Goal: Communication & Community: Answer question/provide support

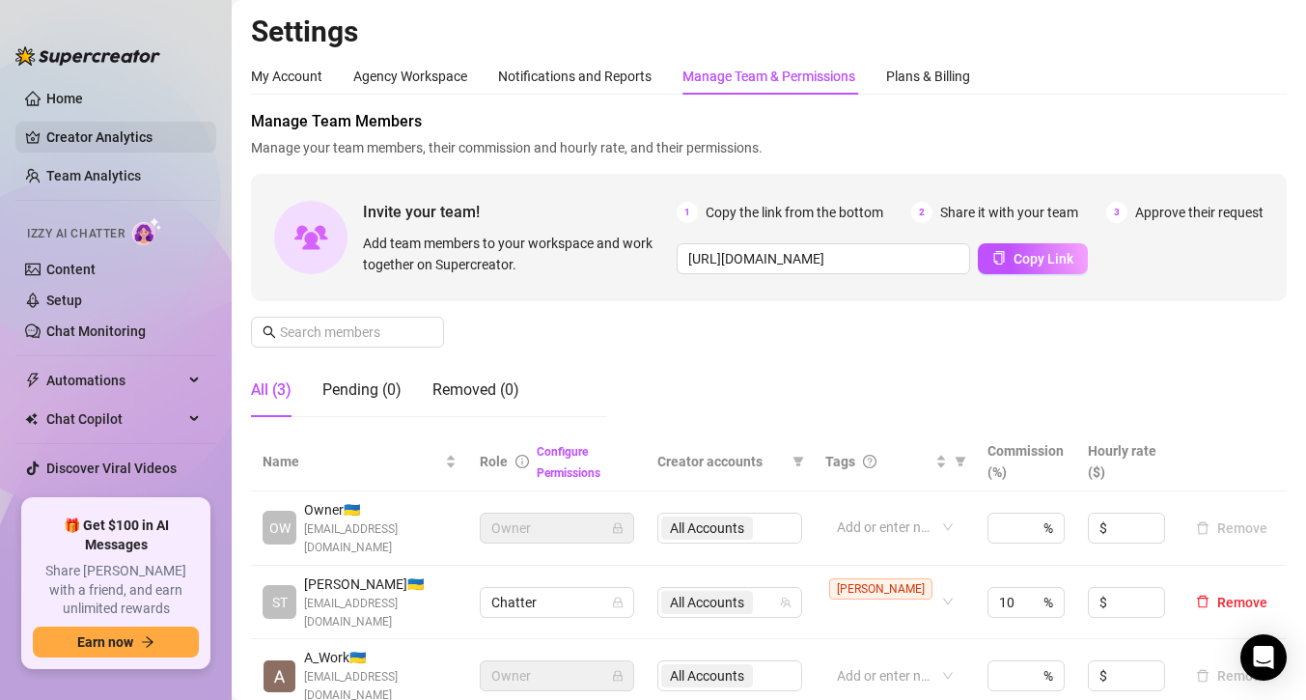
click at [110, 133] on link "Creator Analytics" at bounding box center [123, 137] width 154 height 31
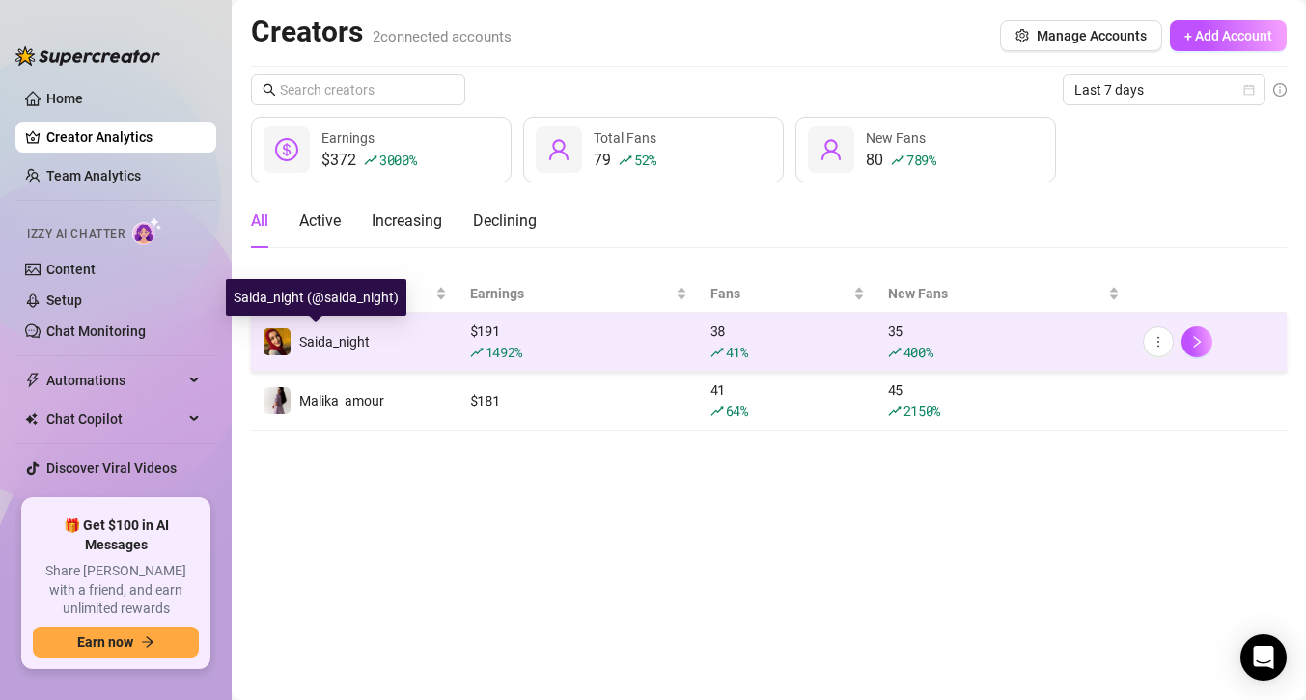
click at [359, 339] on span "Saida_night" at bounding box center [334, 341] width 70 height 15
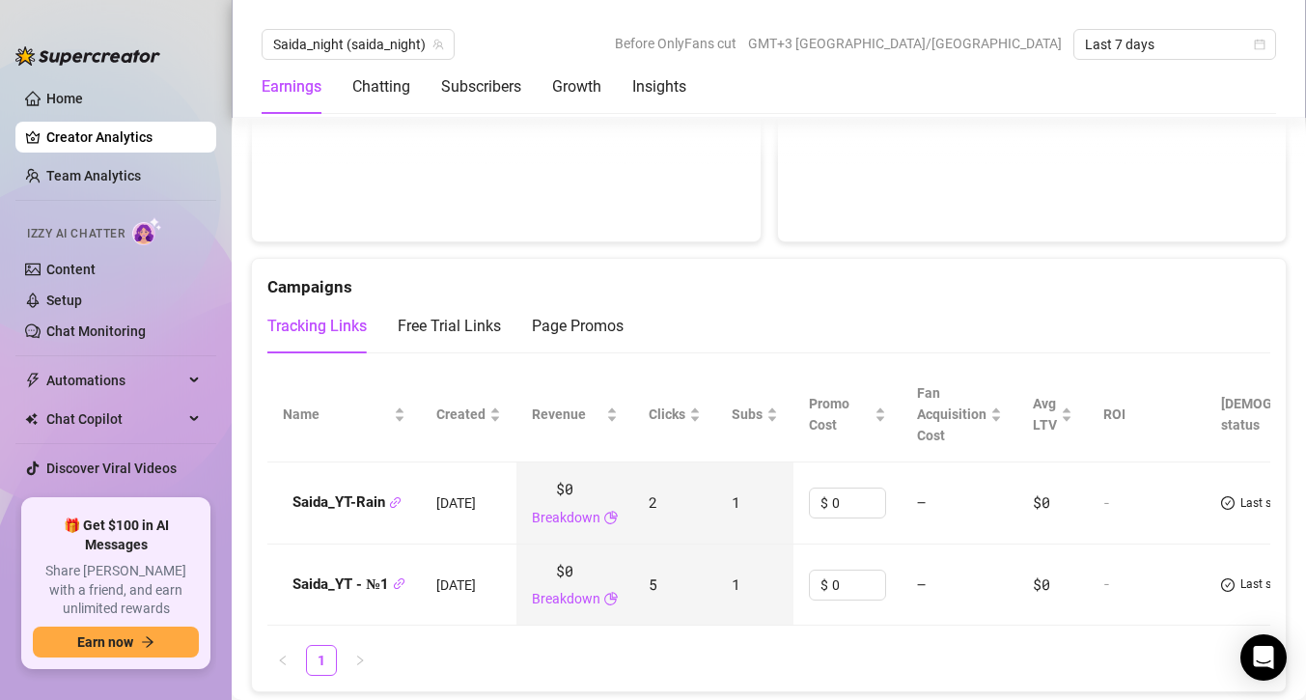
scroll to position [2026, 0]
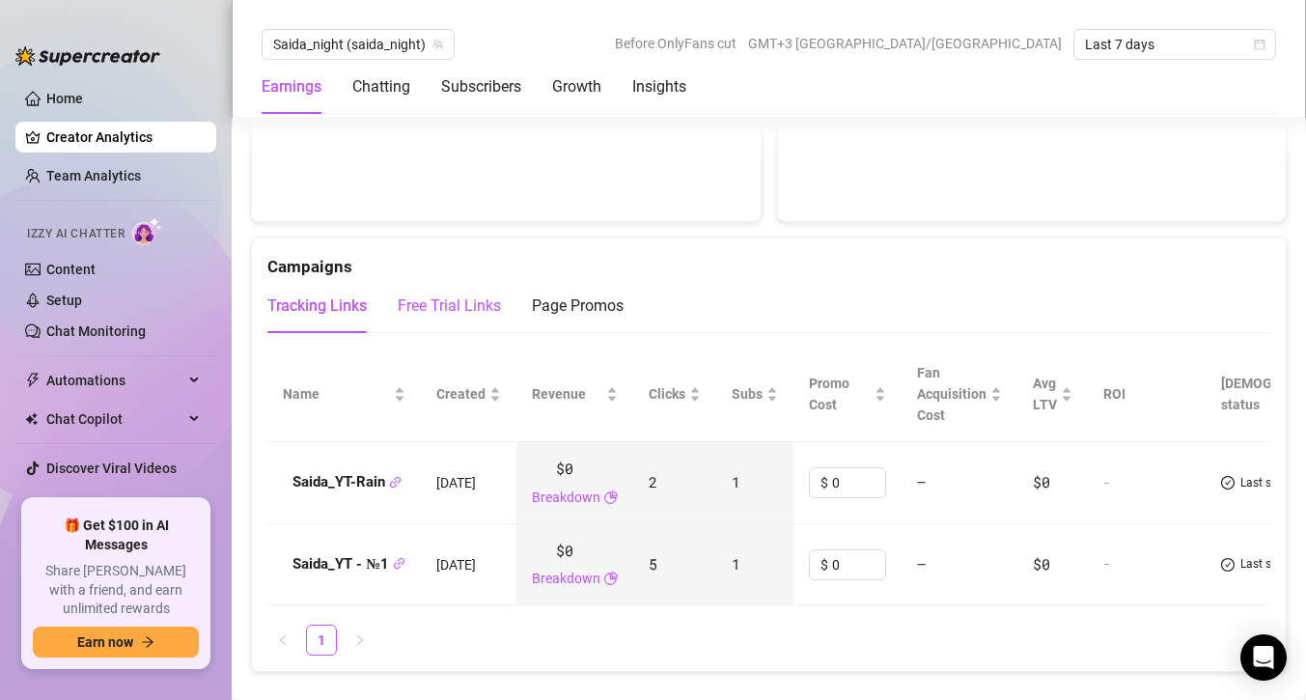
click at [431, 294] on div "Free Trial Links" at bounding box center [449, 305] width 103 height 23
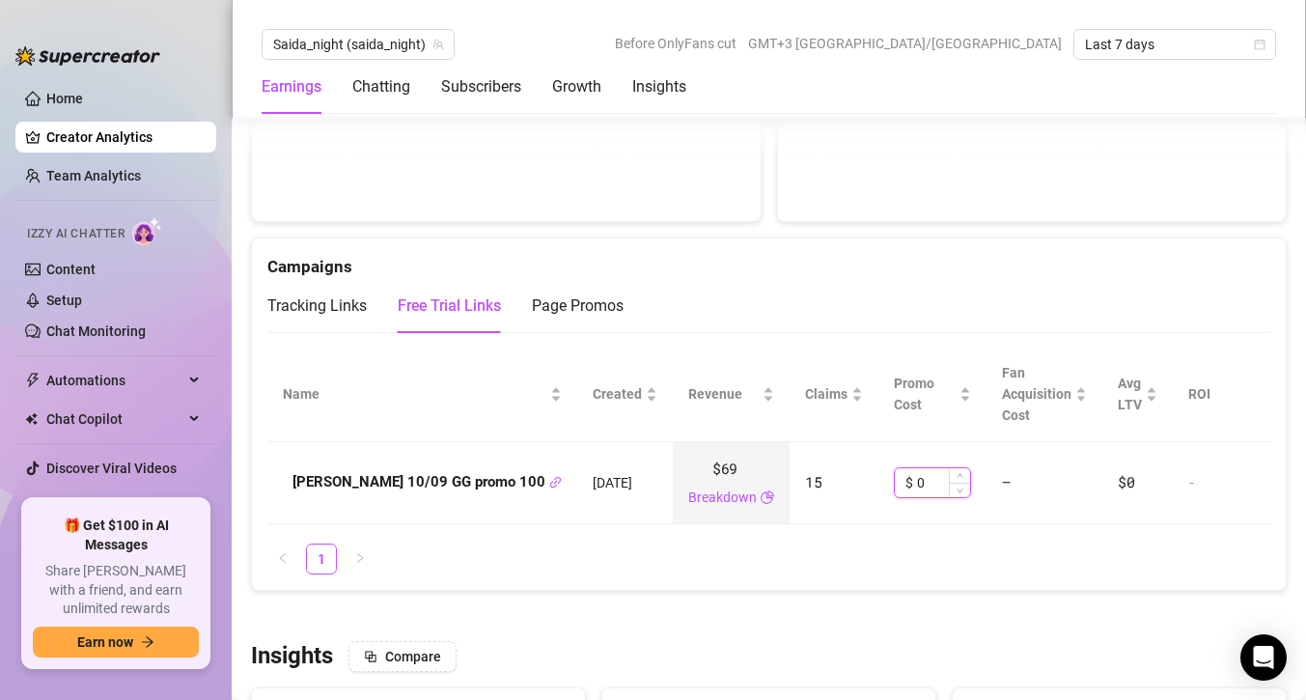
click at [917, 468] on input "0" at bounding box center [943, 482] width 53 height 29
type input "0"
type input "200"
click at [932, 279] on div "Tracking Links Free Trial Links Page Promos" at bounding box center [768, 306] width 1003 height 54
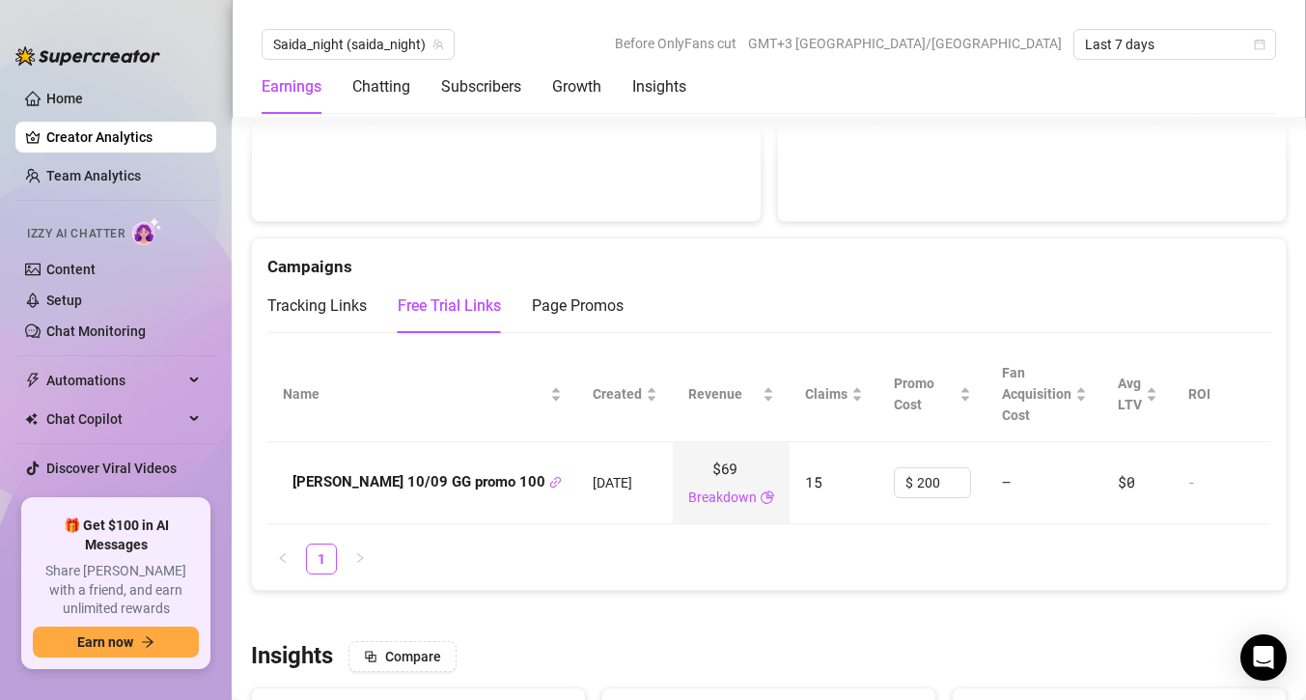
click at [752, 279] on div "Tracking Links Free Trial Links Page Promos" at bounding box center [768, 306] width 1003 height 54
click at [574, 294] on div "Page Promos" at bounding box center [578, 305] width 92 height 23
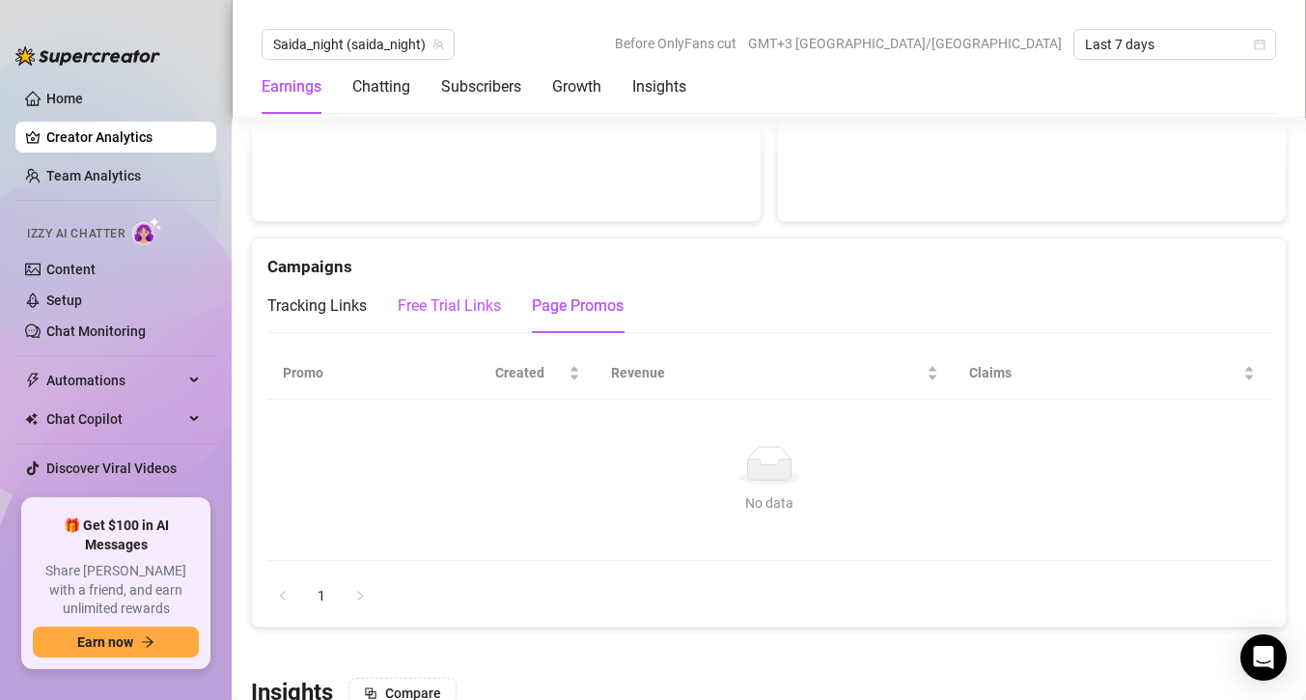
click at [431, 294] on div "Free Trial Links" at bounding box center [449, 305] width 103 height 23
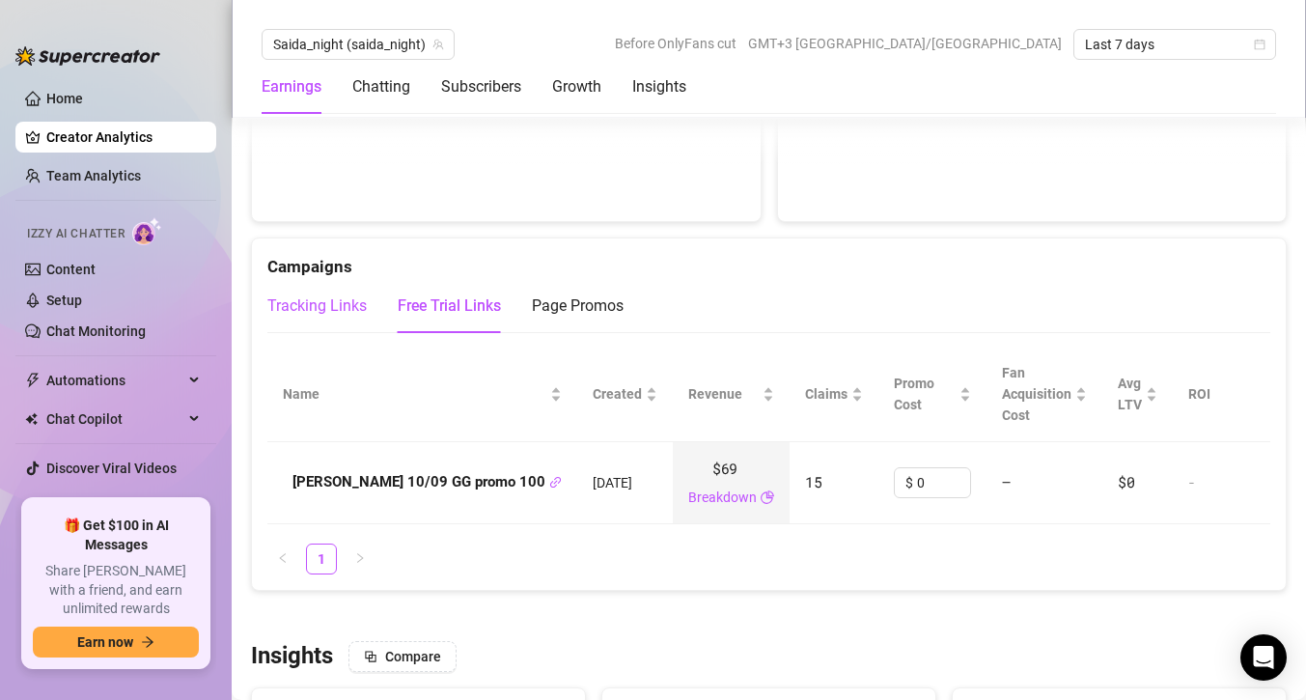
click at [326, 294] on div "Tracking Links" at bounding box center [316, 305] width 99 height 23
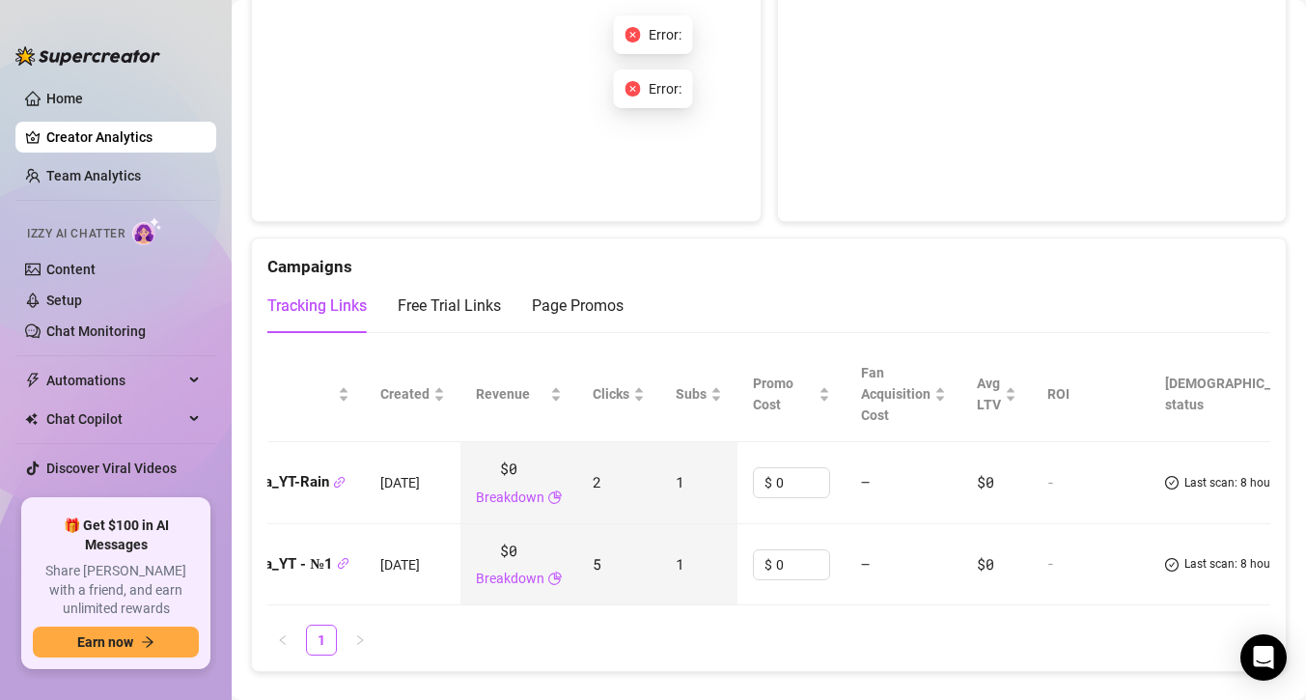
scroll to position [0, 69]
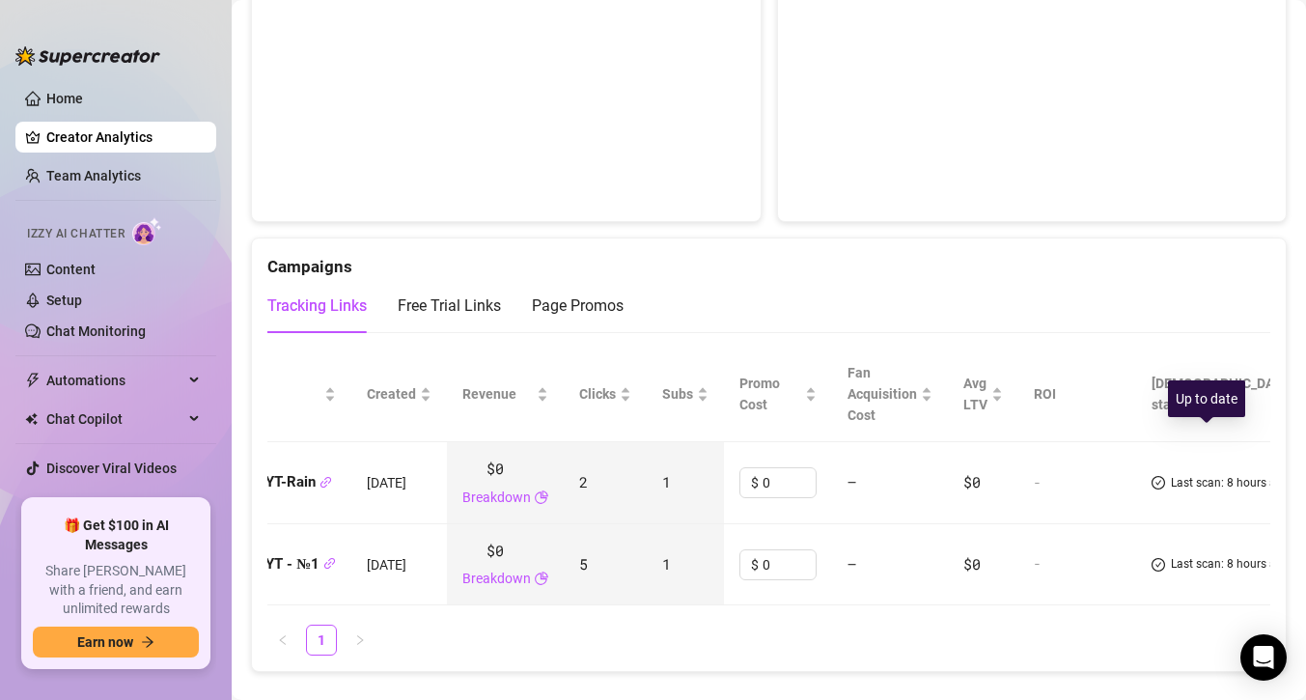
click at [1228, 474] on span "Last scan: 8 hours ago" at bounding box center [1230, 483] width 119 height 18
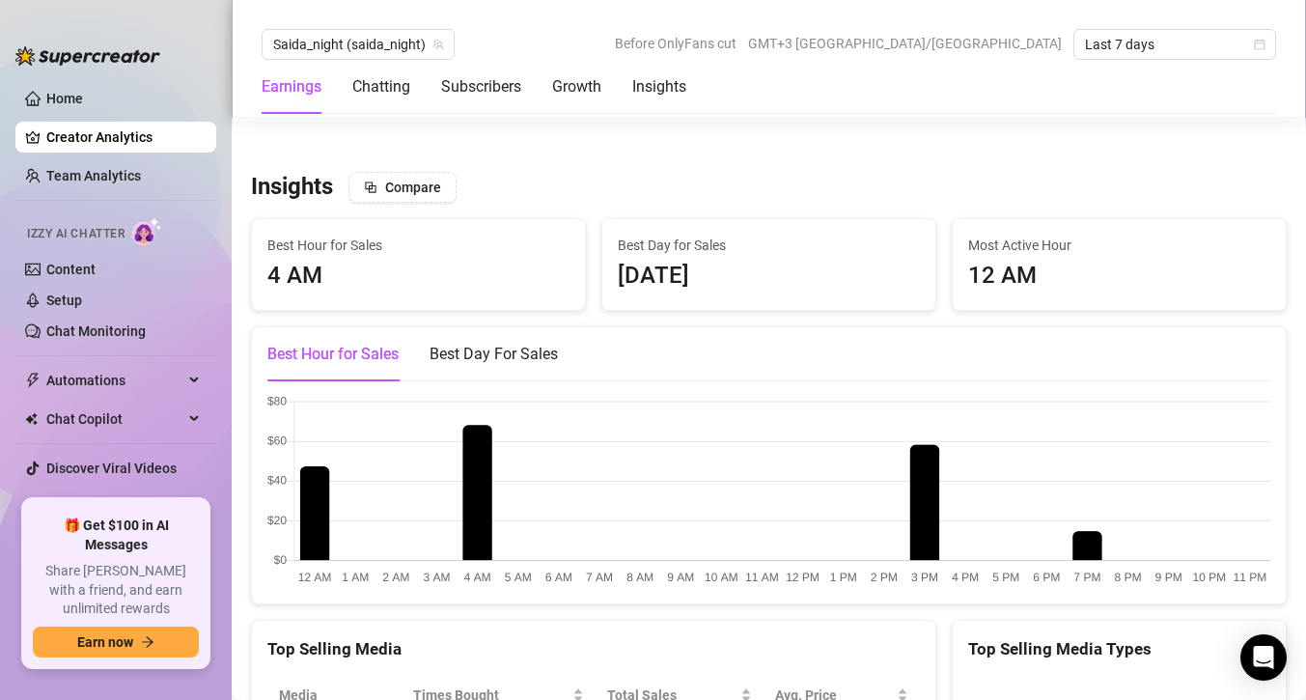
scroll to position [1449, 0]
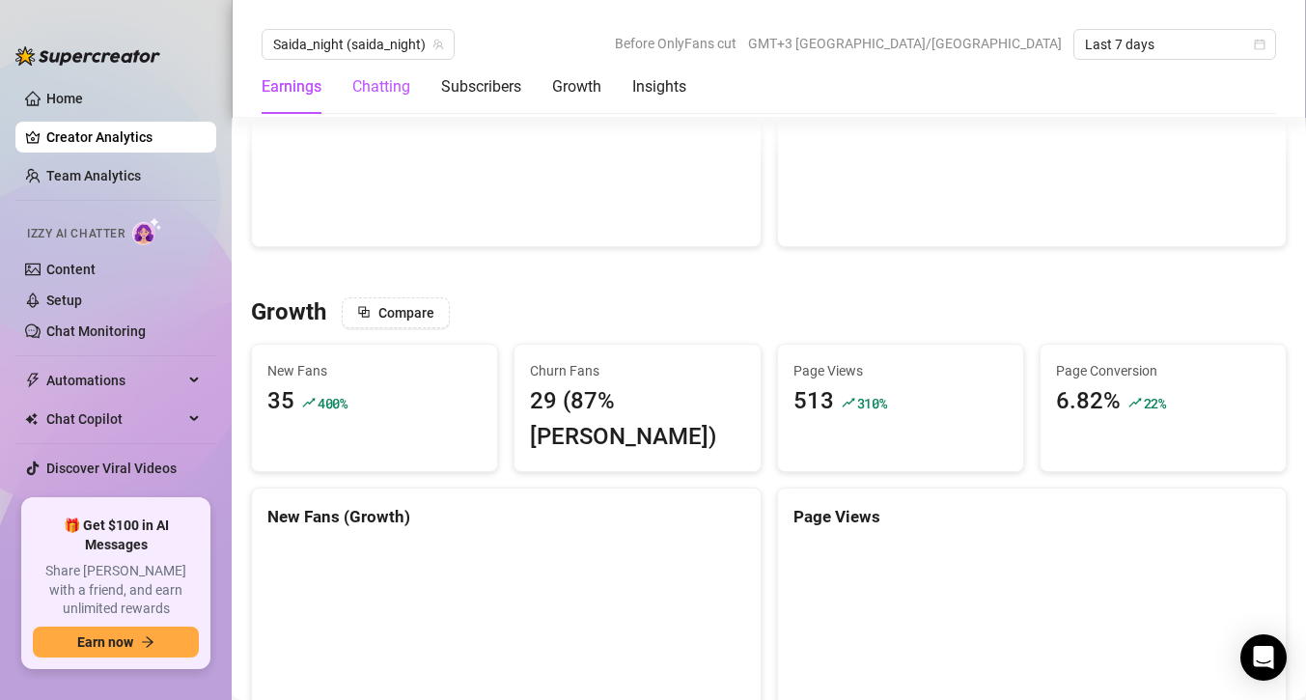
click at [357, 85] on div "Chatting" at bounding box center [381, 86] width 58 height 23
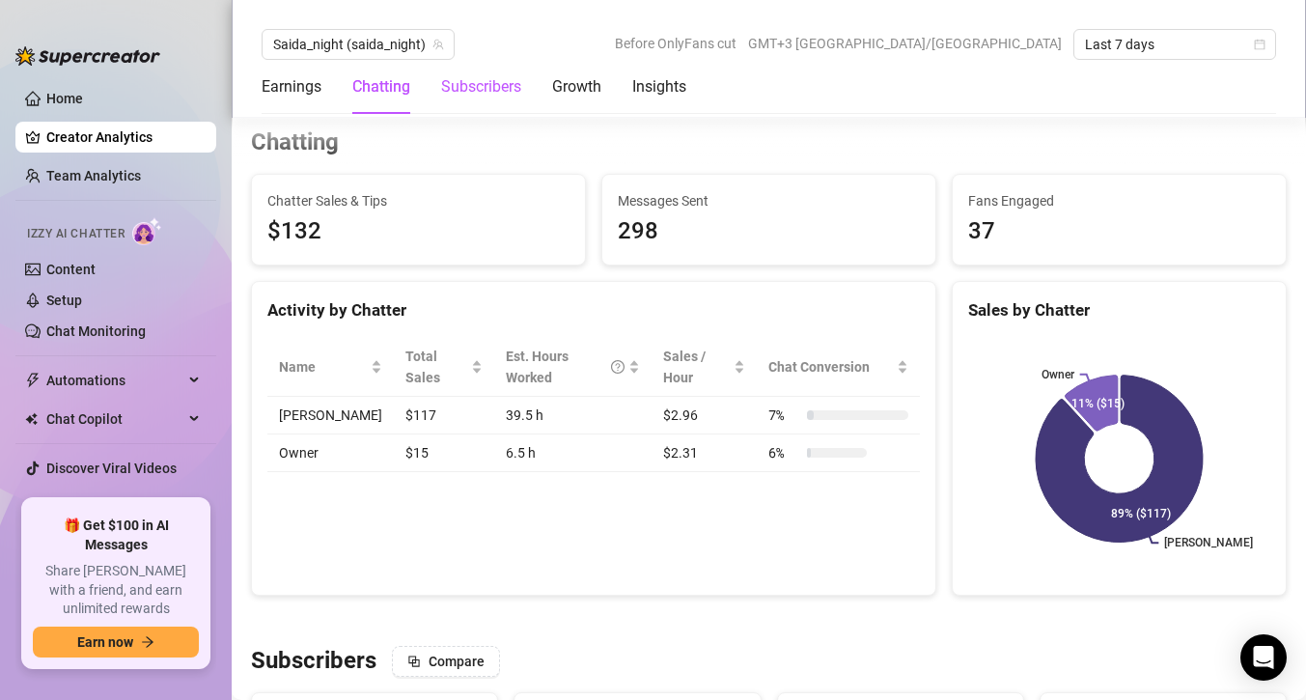
click at [462, 91] on div "Subscribers" at bounding box center [481, 86] width 80 height 23
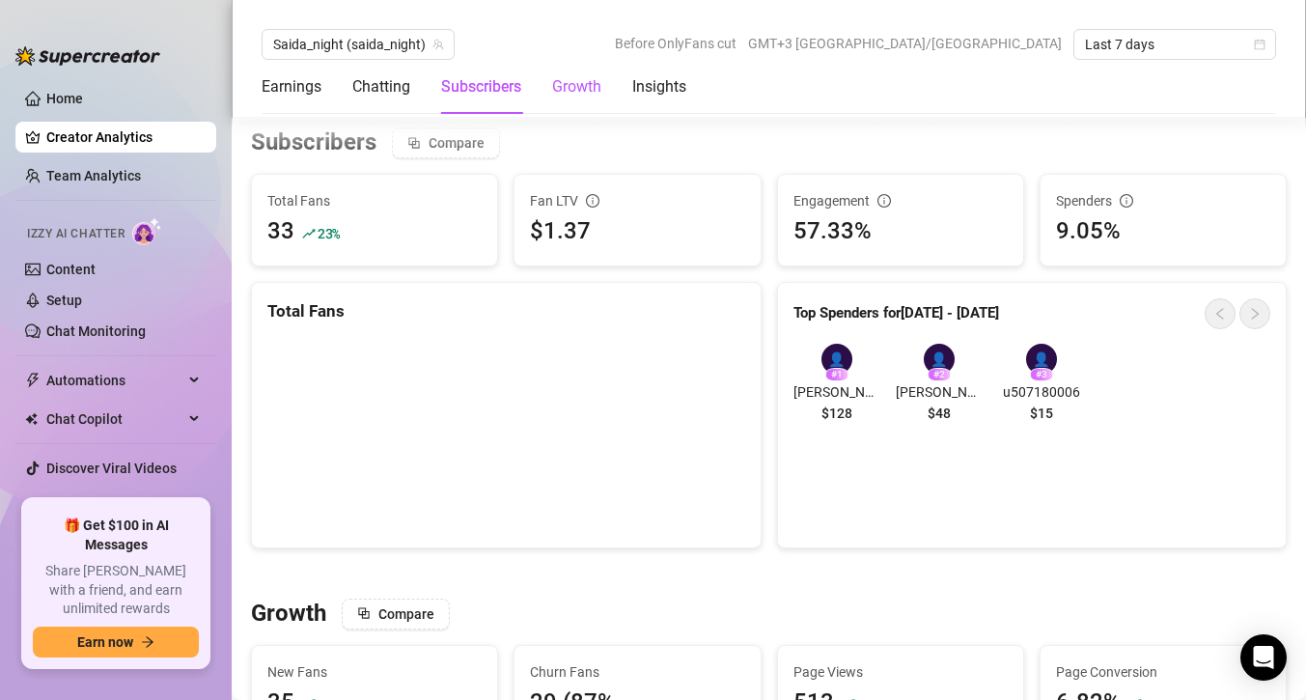
click at [576, 87] on div "Growth" at bounding box center [576, 86] width 49 height 23
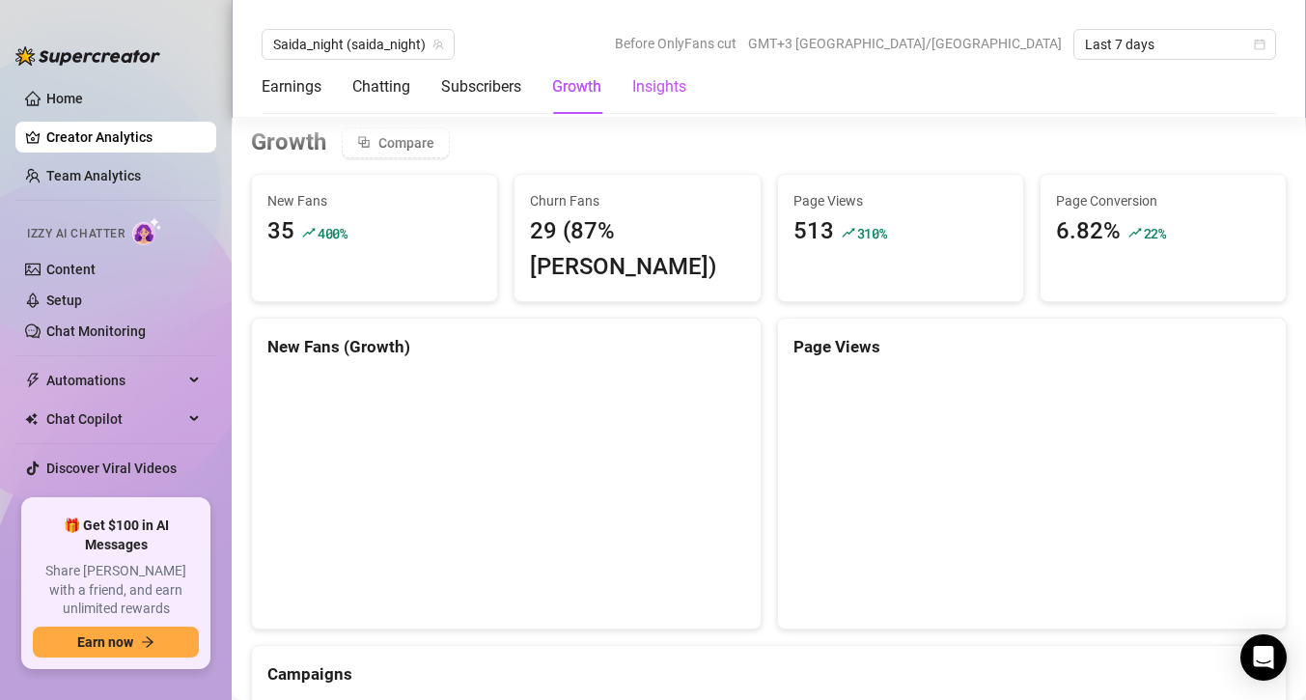
click at [652, 87] on div "Insights" at bounding box center [659, 86] width 54 height 23
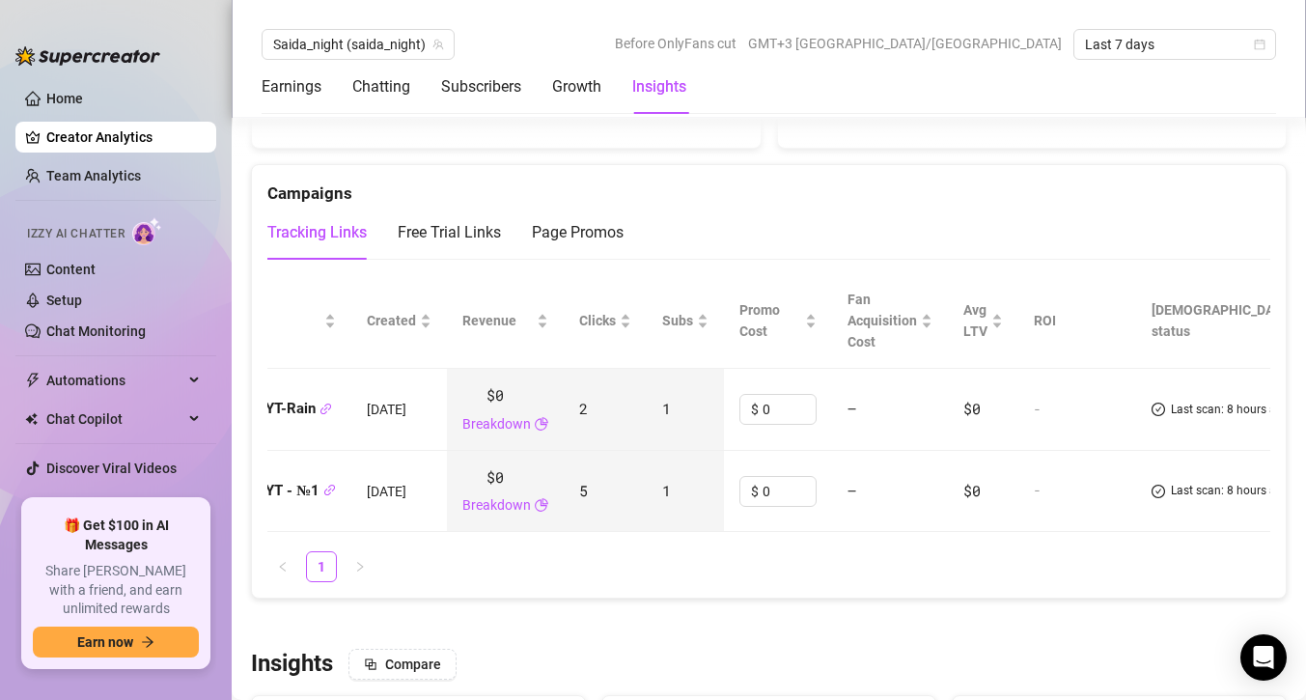
scroll to position [1578, 0]
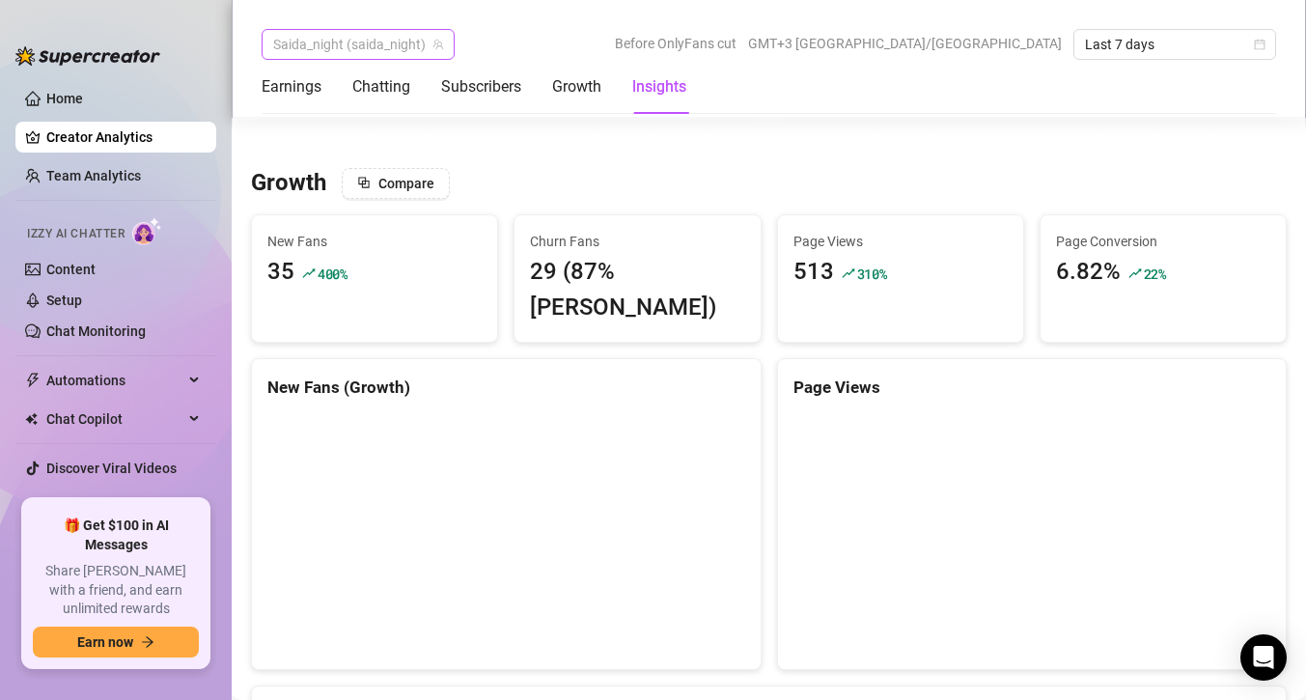
click at [371, 44] on span "Saida_night (saida_night)" at bounding box center [358, 44] width 170 height 29
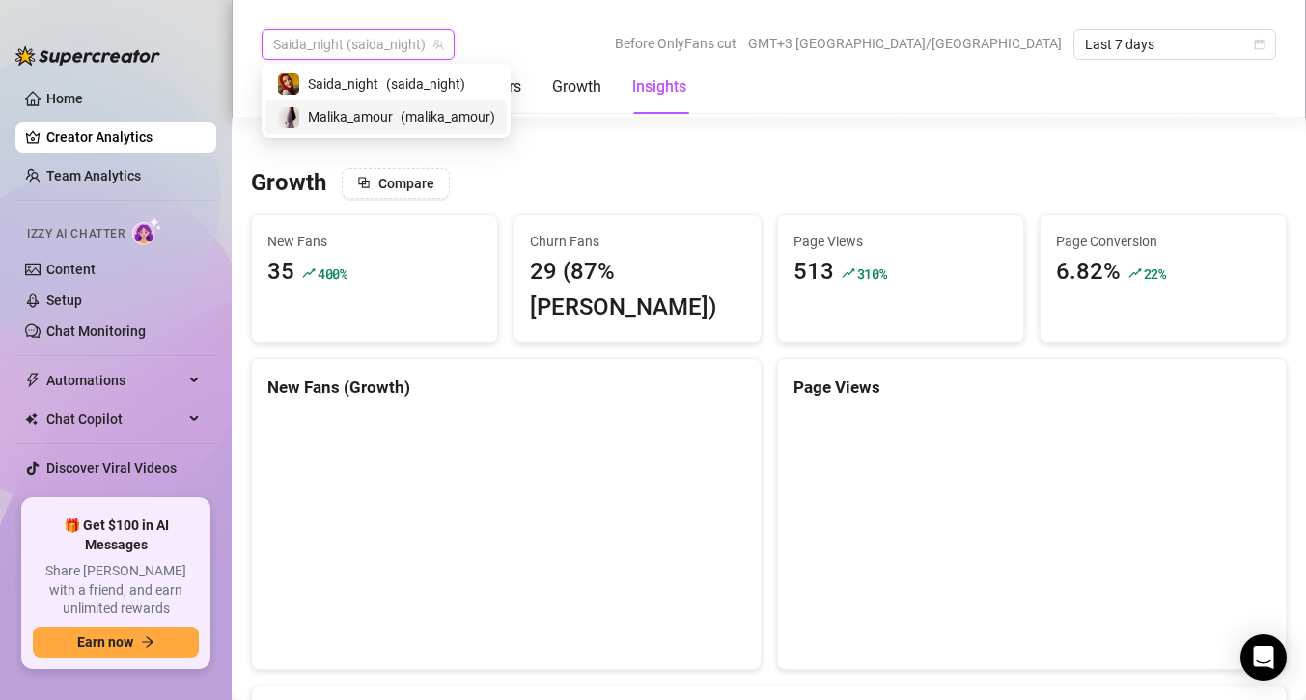
click at [383, 114] on span "Malika_amour" at bounding box center [350, 116] width 85 height 21
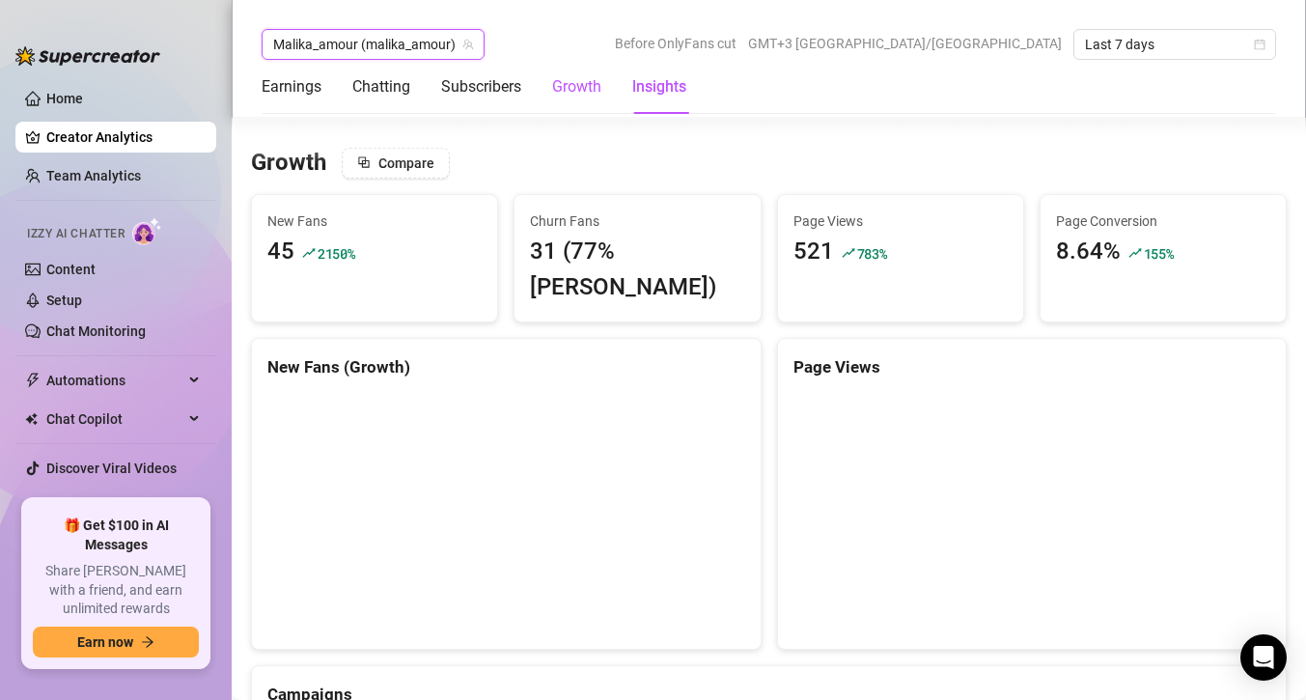
click at [580, 87] on div "Growth" at bounding box center [576, 86] width 49 height 23
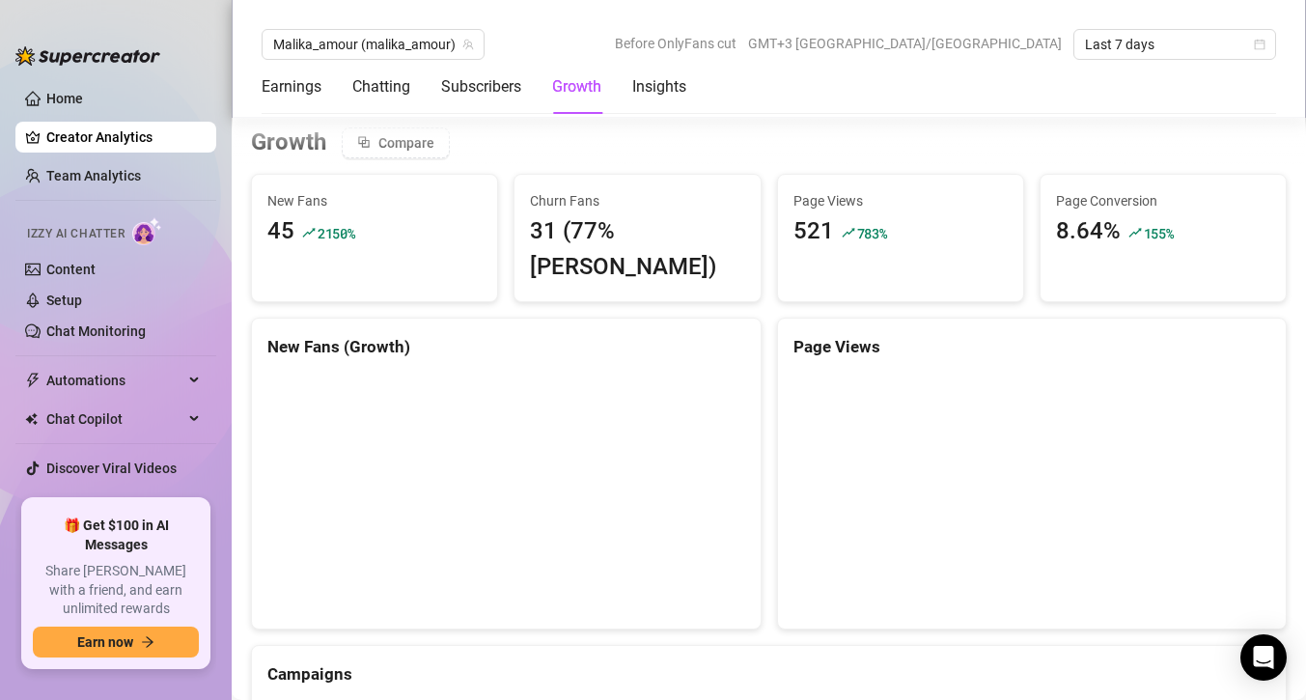
click at [580, 87] on div "Growth" at bounding box center [576, 86] width 49 height 23
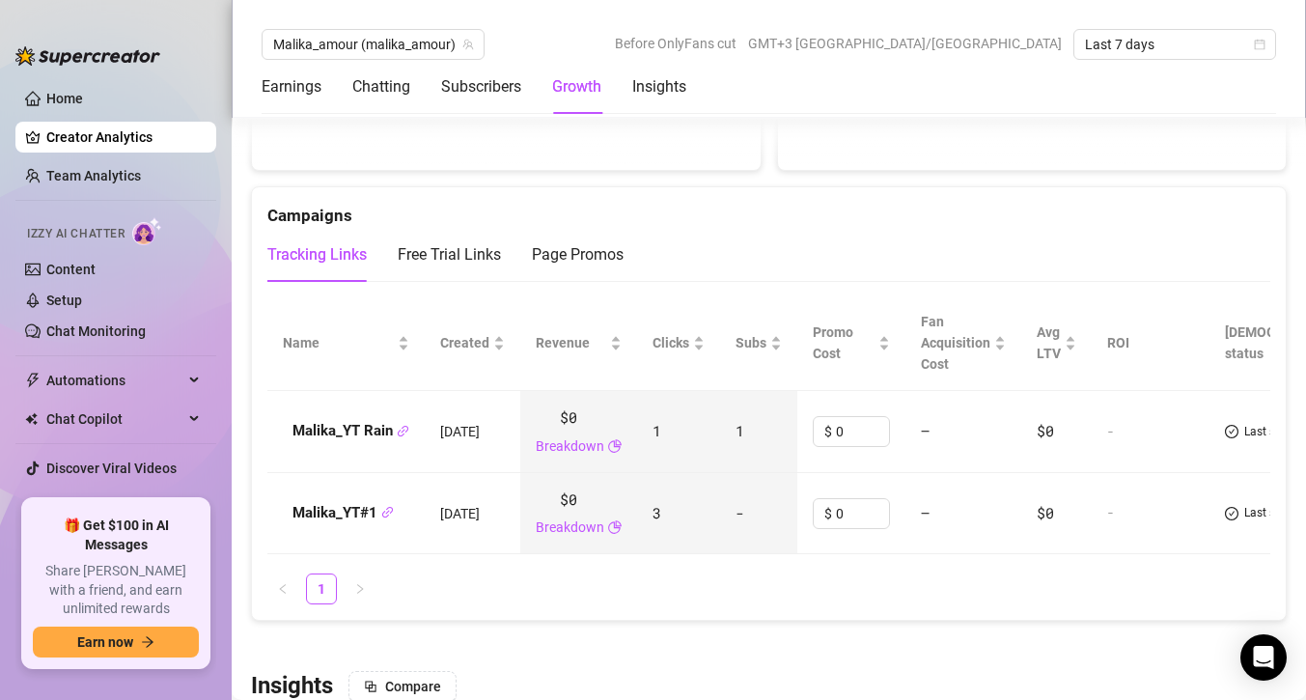
scroll to position [2079, 0]
click at [441, 241] on div "Free Trial Links" at bounding box center [449, 252] width 103 height 23
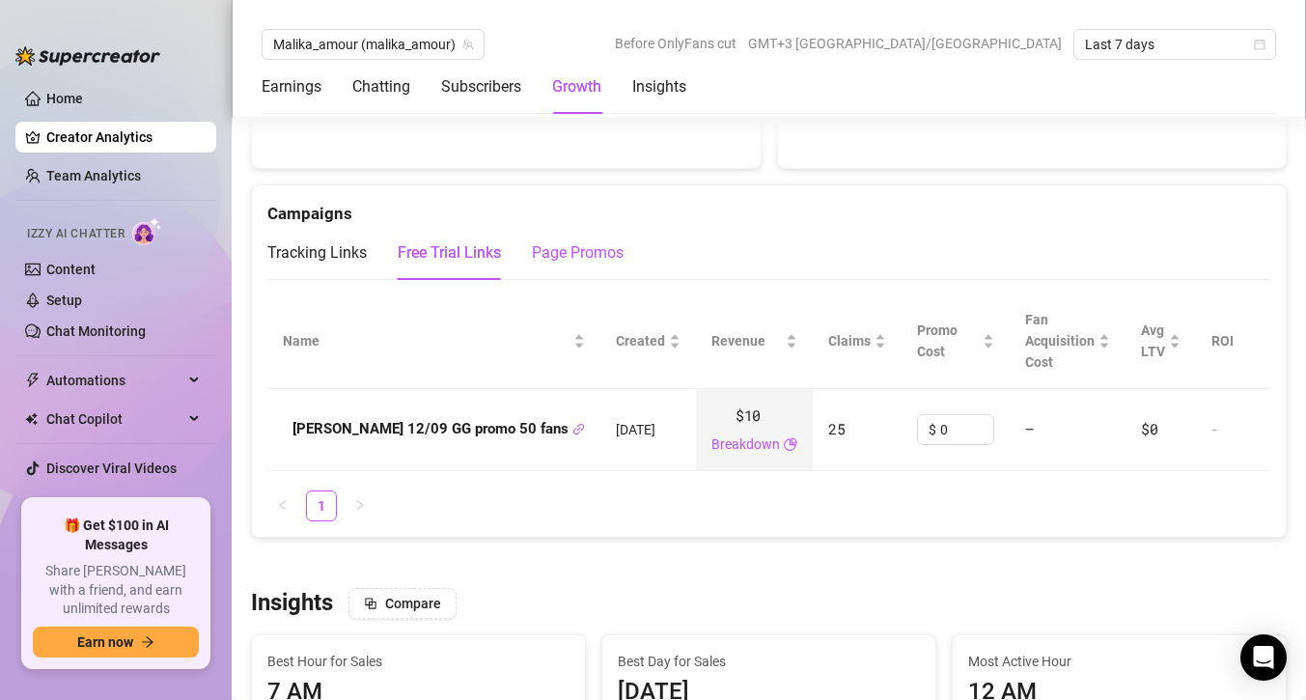
click at [577, 241] on div "Page Promos" at bounding box center [578, 252] width 92 height 23
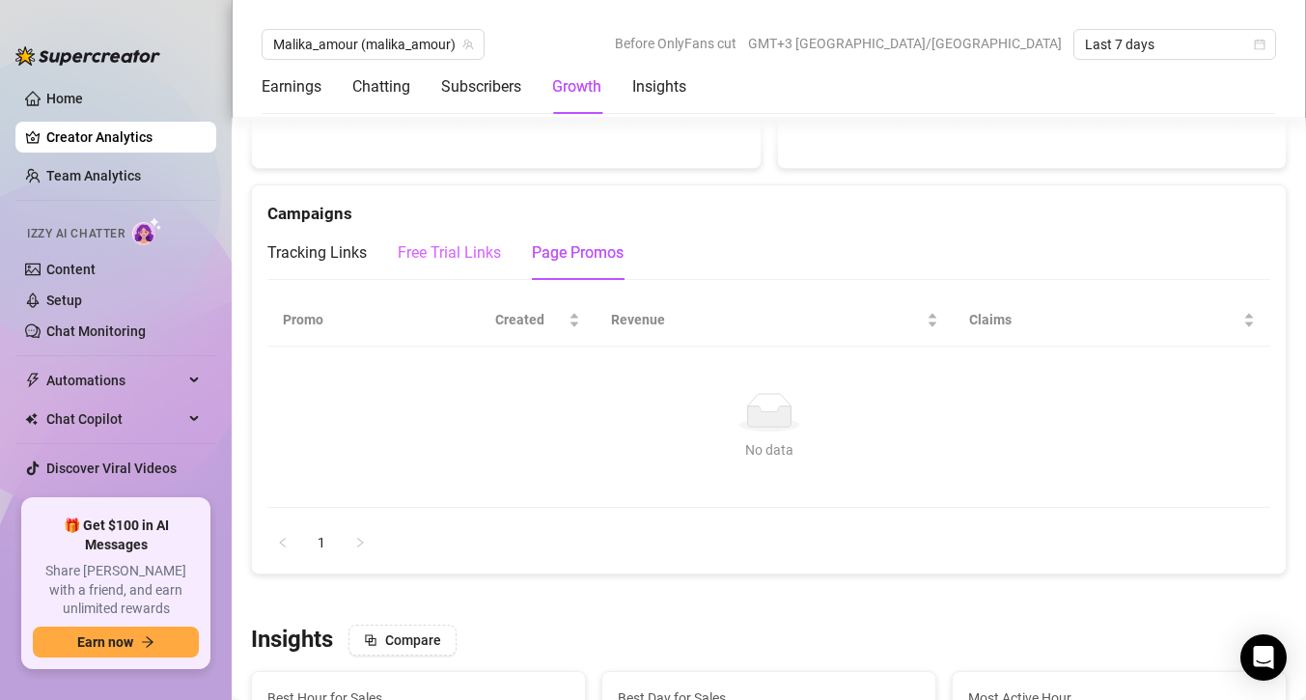
click at [415, 230] on div "Free Trial Links" at bounding box center [449, 253] width 103 height 54
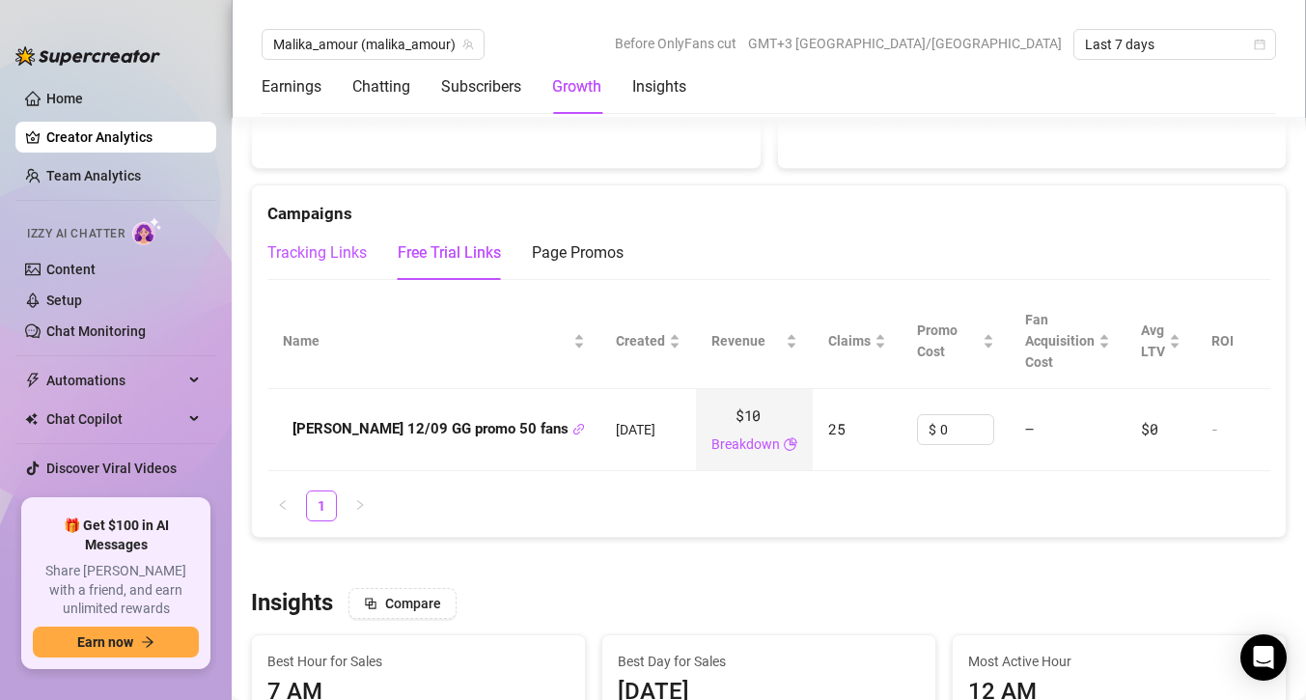
click at [331, 241] on div "Tracking Links" at bounding box center [316, 252] width 99 height 23
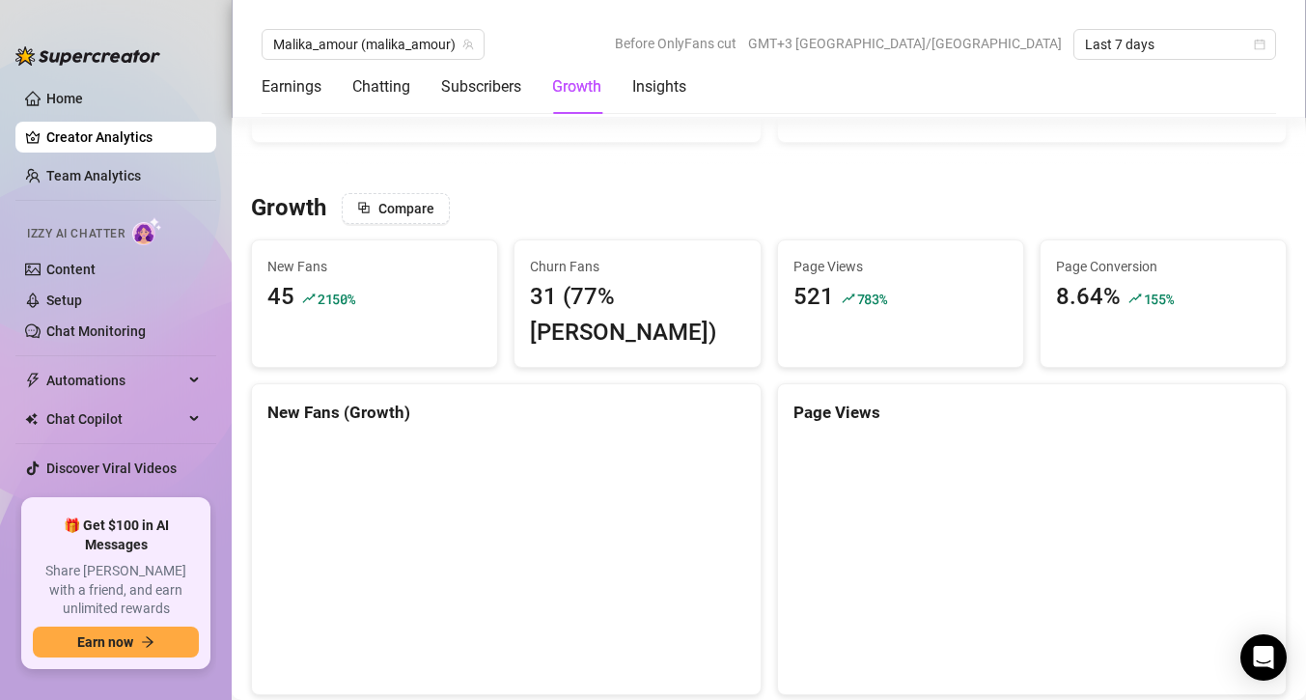
scroll to position [1361, 0]
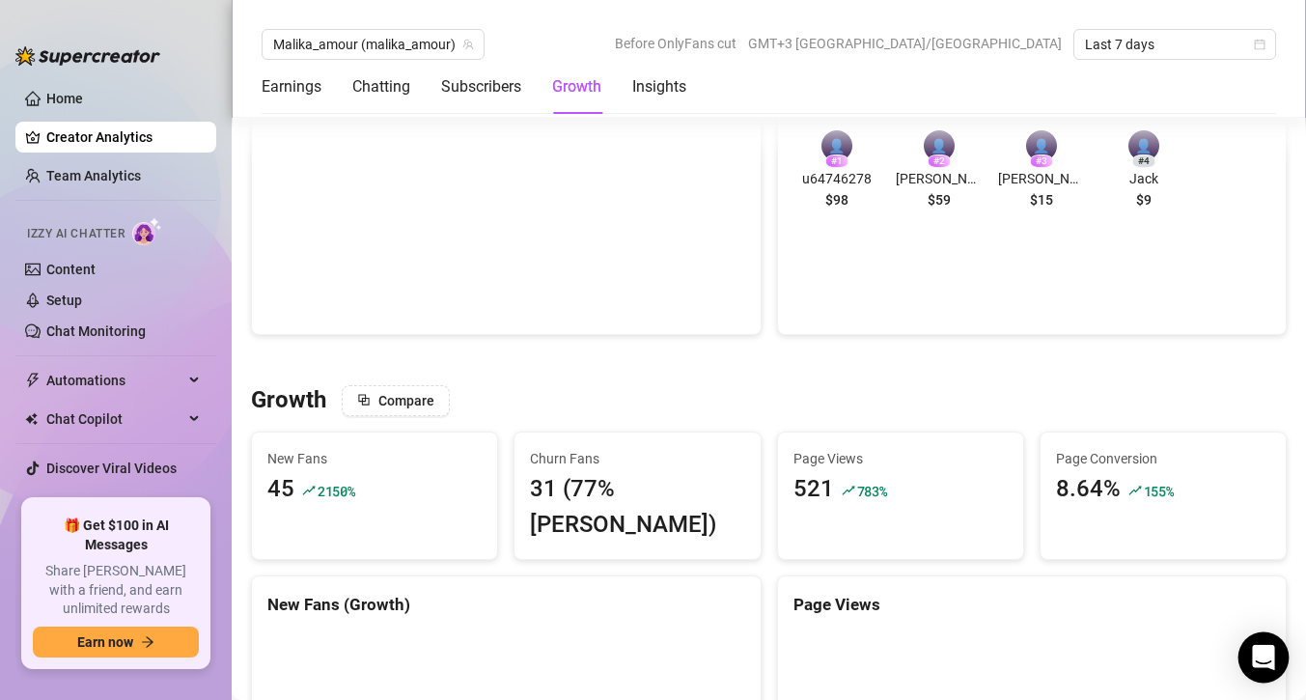
click at [1260, 645] on div "Open Intercom Messenger" at bounding box center [1263, 657] width 51 height 51
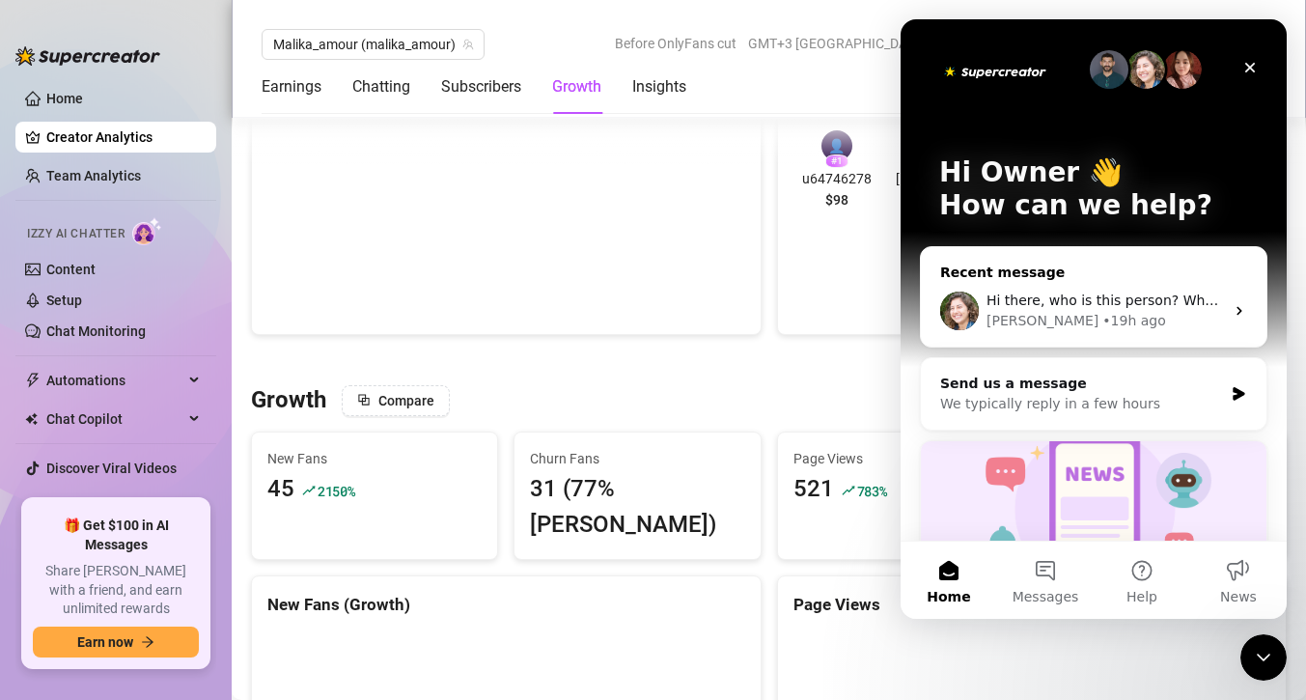
scroll to position [0, 0]
click at [1050, 570] on button "Messages" at bounding box center [1045, 579] width 97 height 77
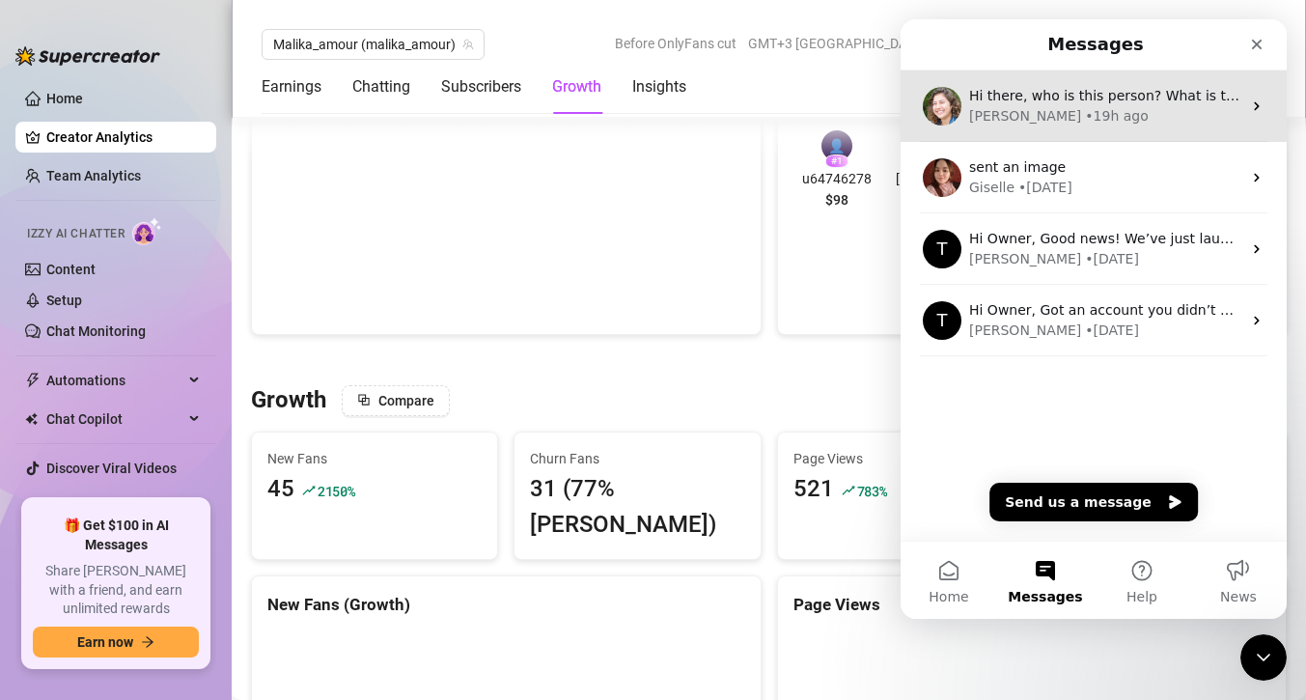
click at [1130, 108] on div "[PERSON_NAME] • 19h ago" at bounding box center [1105, 116] width 272 height 20
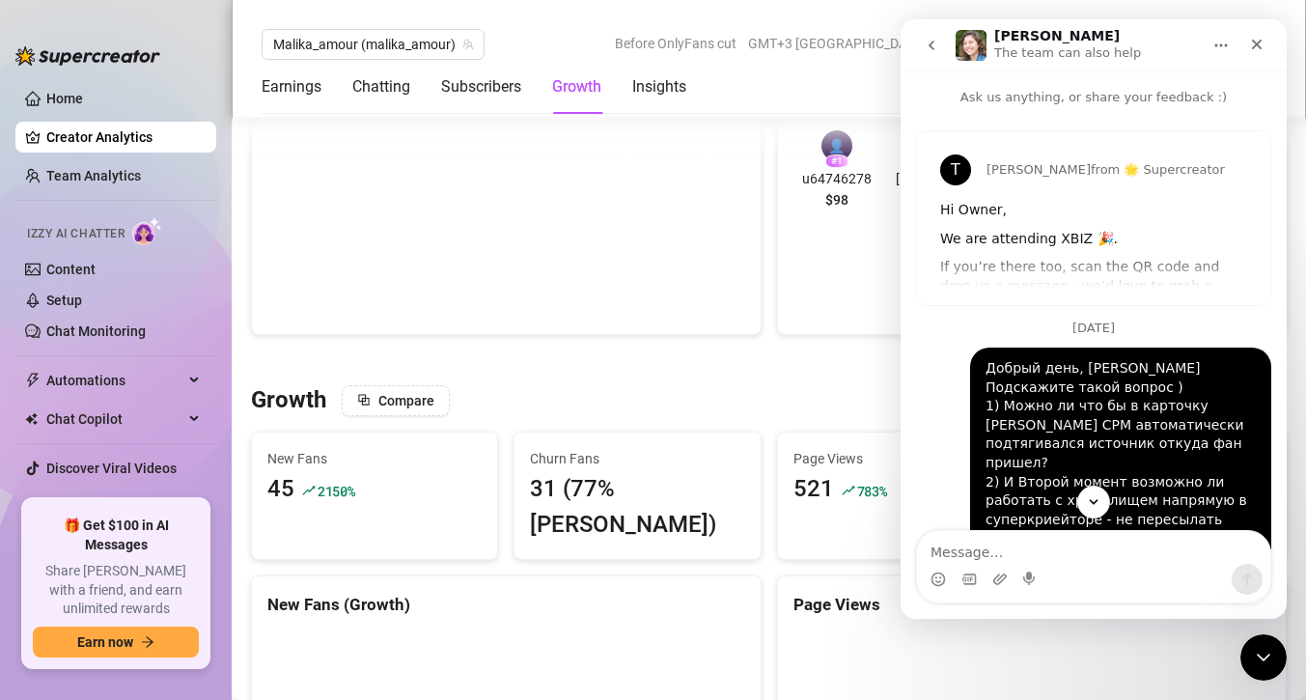
scroll to position [525, 0]
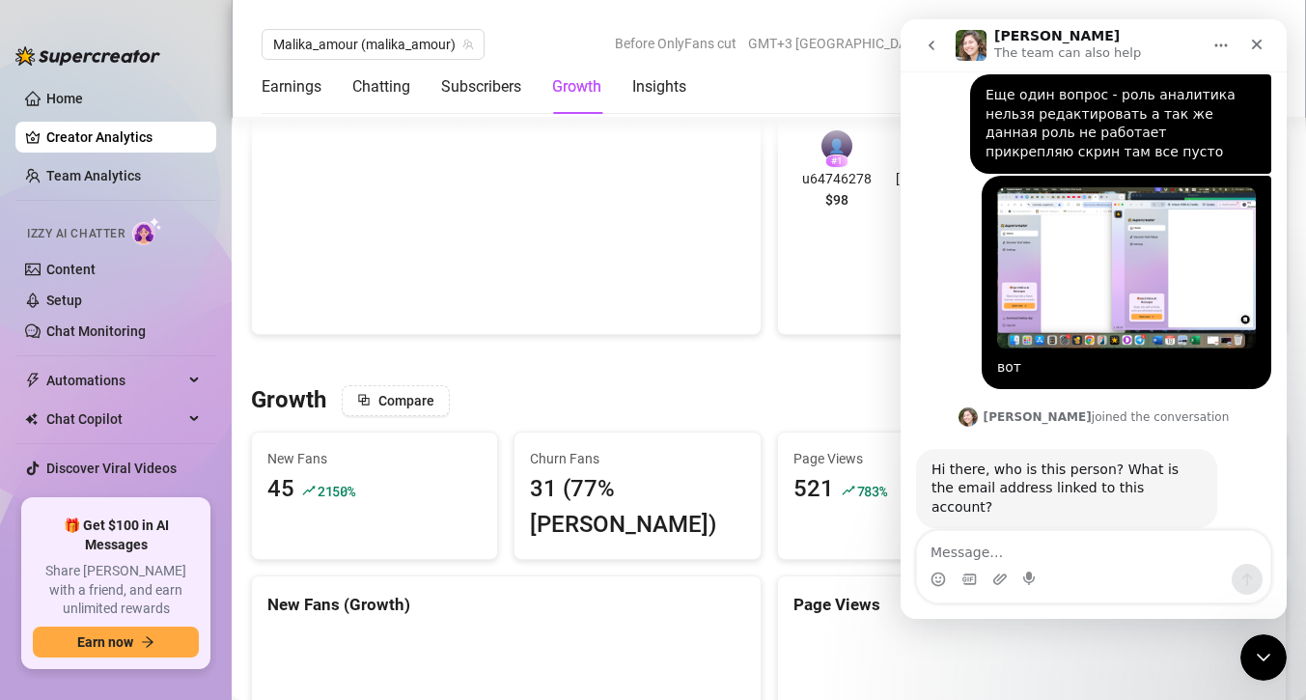
click at [1067, 563] on textarea "Message…" at bounding box center [1093, 547] width 353 height 33
type textarea "щ"
type textarea "Р"
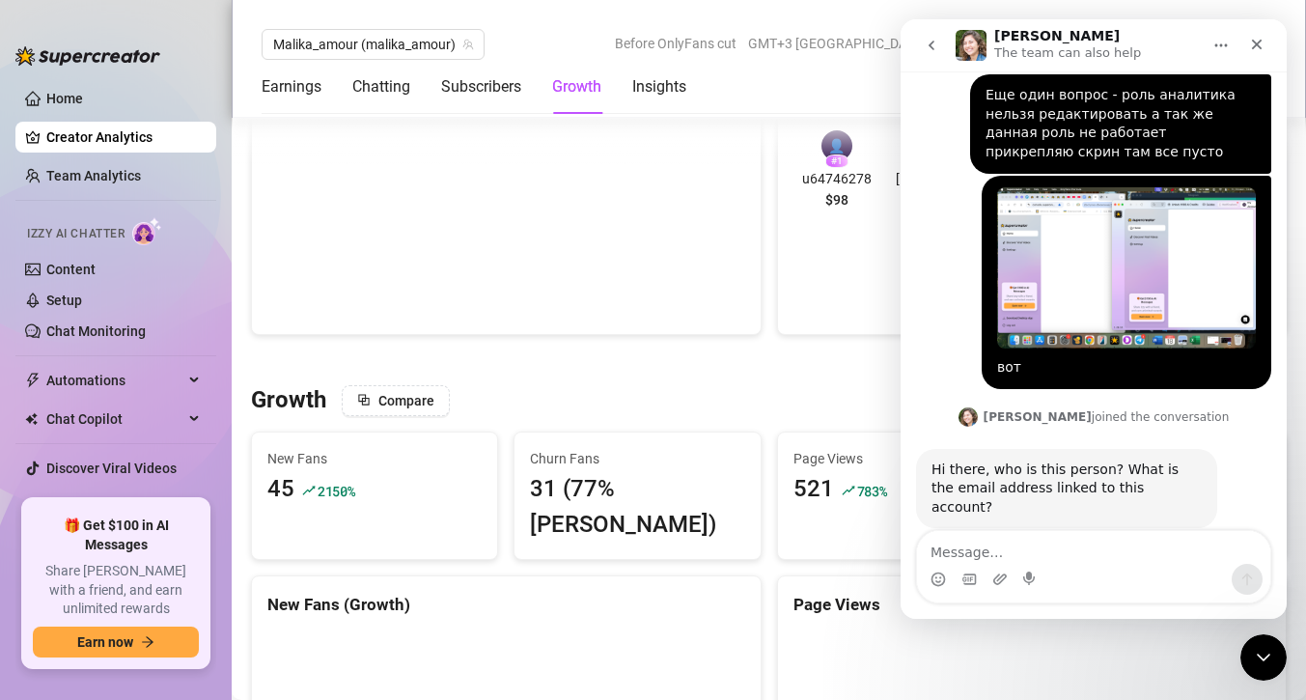
type textarea "Р"
type textarea "Hi [EMAIL_ADDRESS][DOMAIN_NAME]"
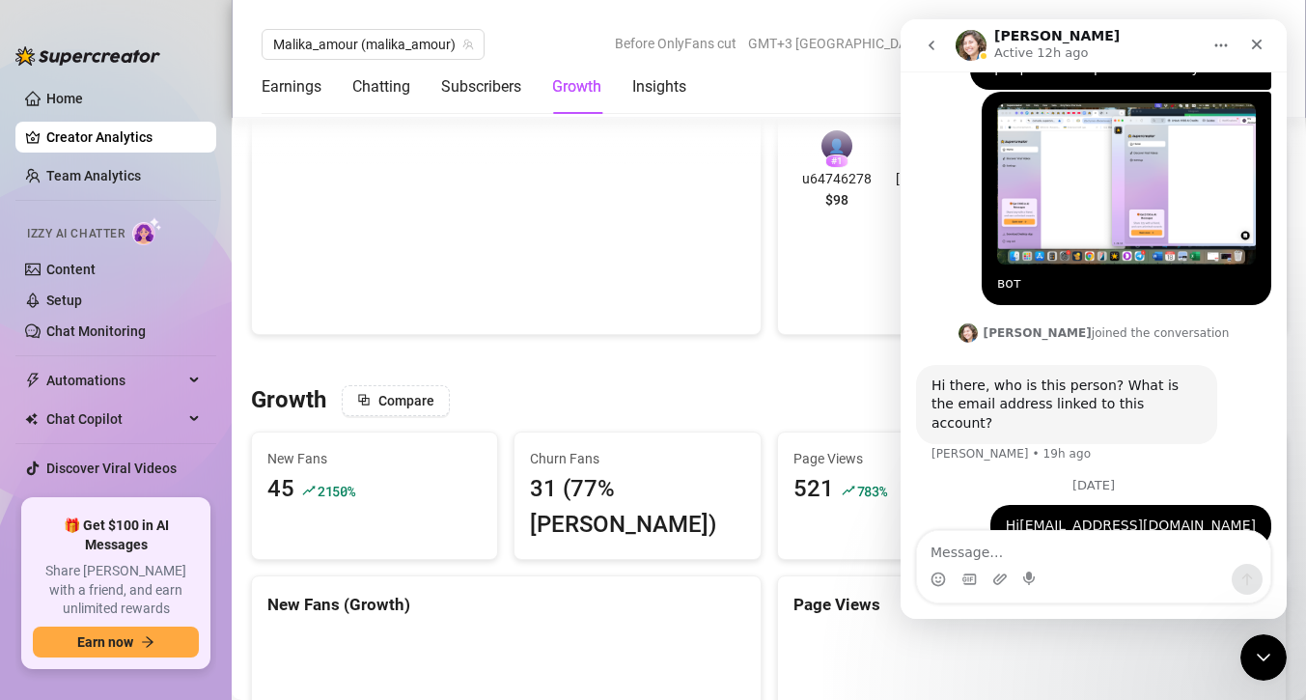
click at [934, 45] on icon "go back" at bounding box center [931, 45] width 15 height 15
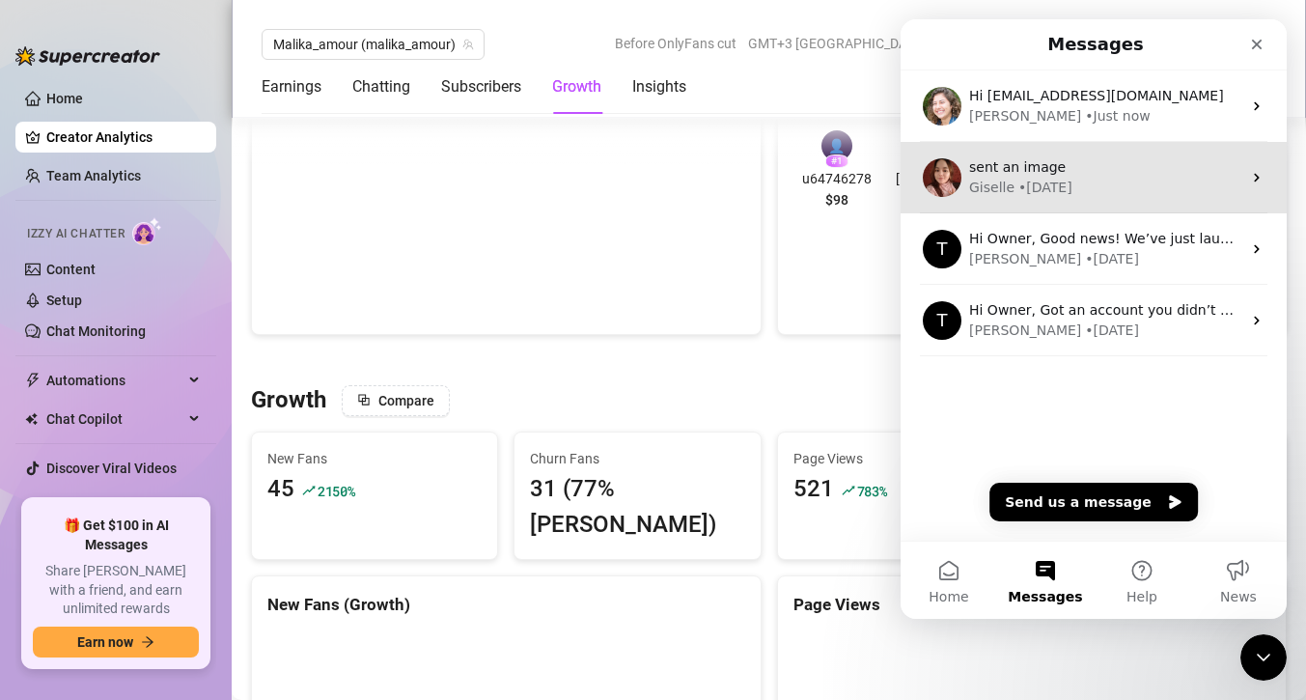
click at [1069, 173] on div "sent an image" at bounding box center [1105, 167] width 272 height 20
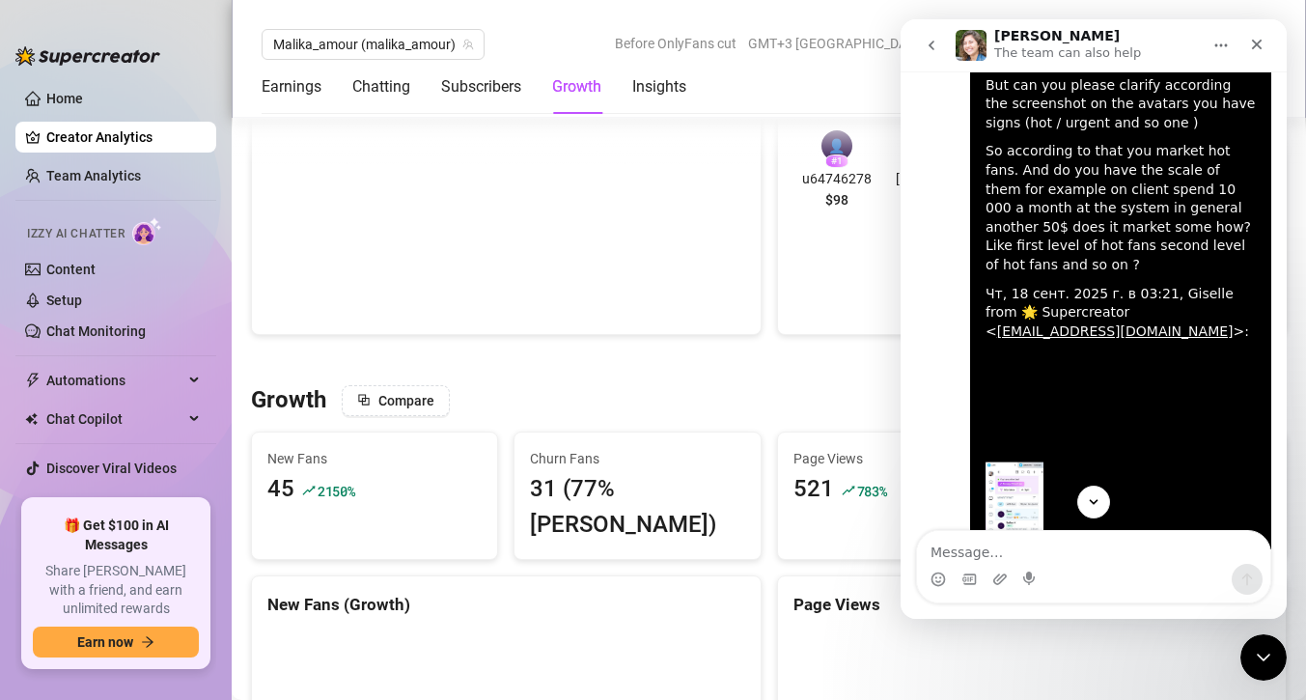
scroll to position [3184, 0]
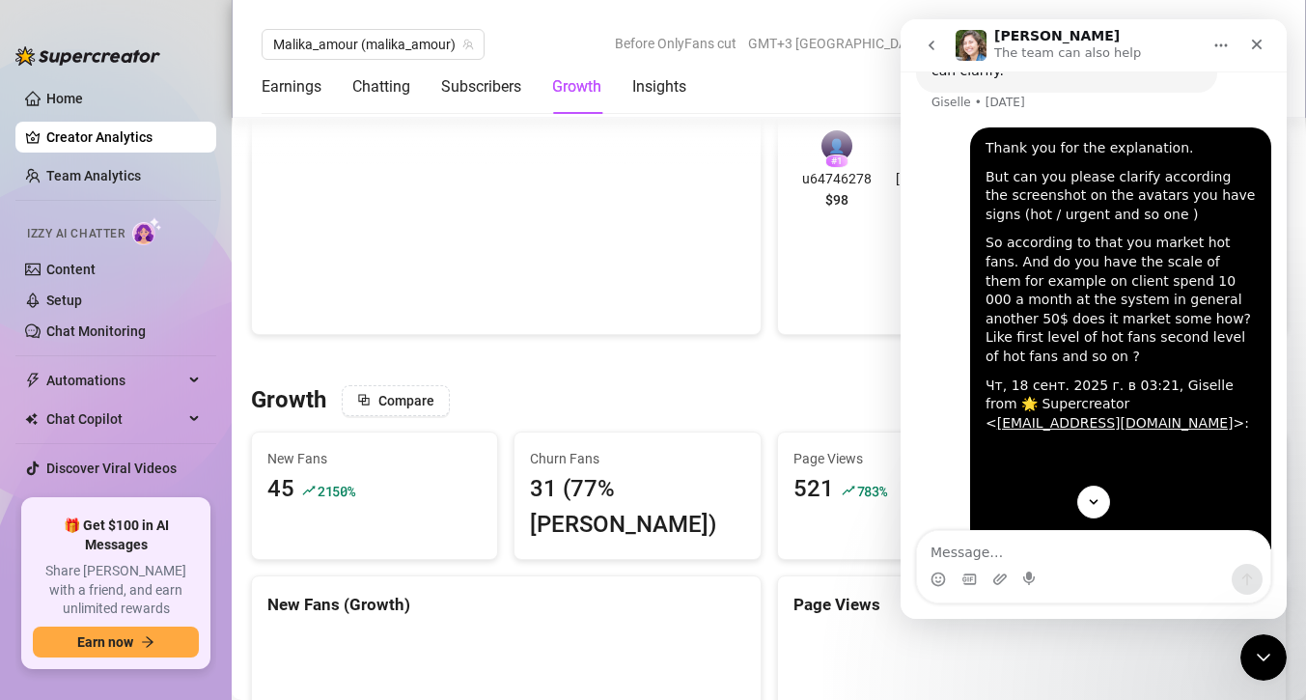
click at [1084, 55] on p "The team can also help" at bounding box center [1067, 52] width 147 height 19
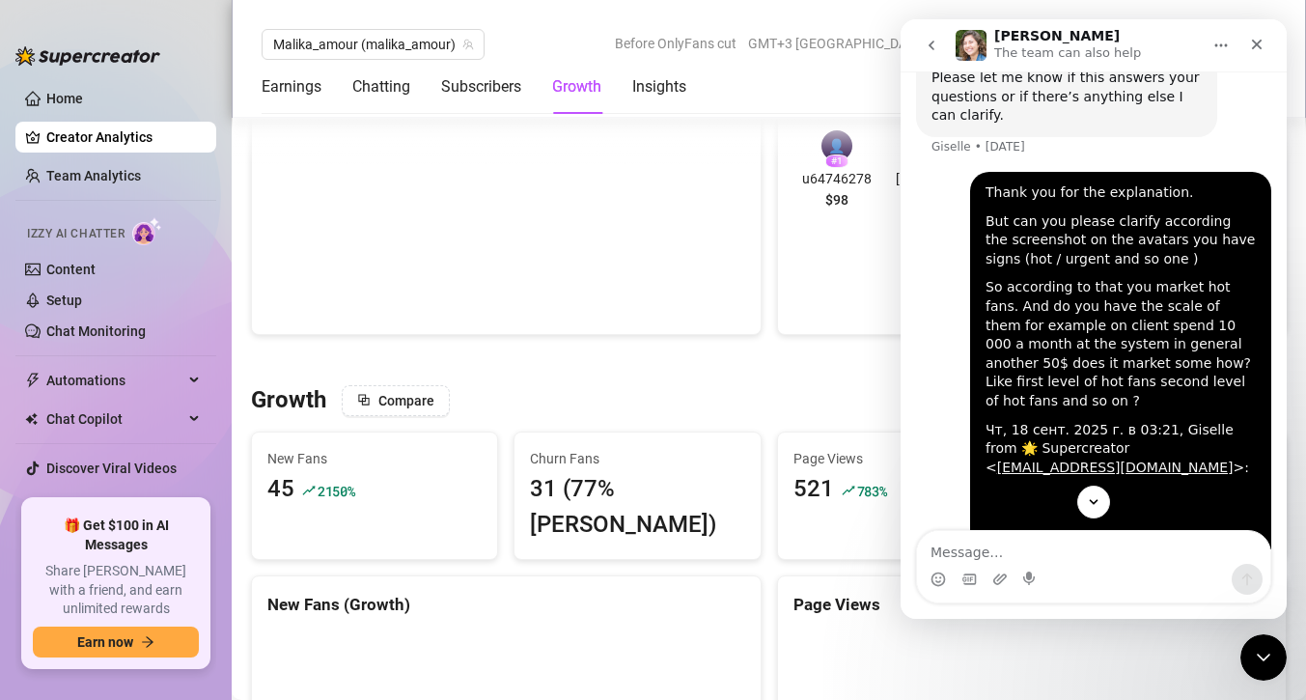
scroll to position [3718, 0]
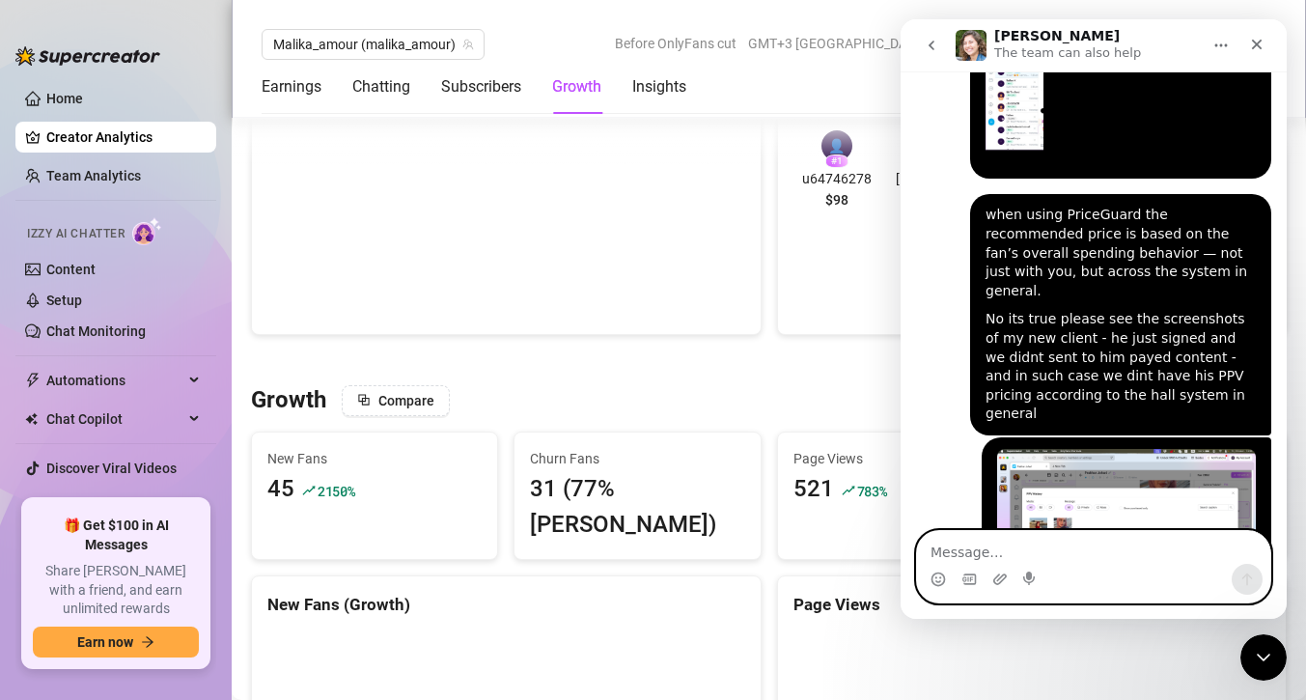
click at [1108, 541] on textarea "Message…" at bounding box center [1093, 547] width 353 height 33
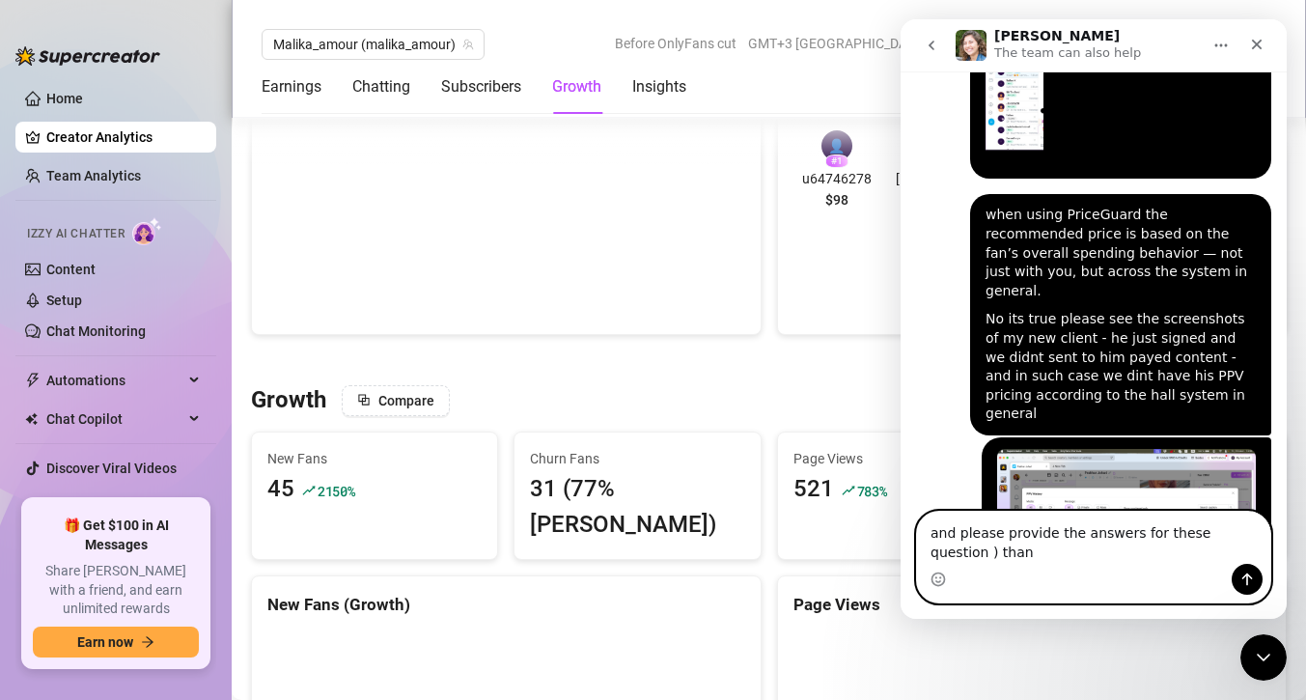
scroll to position [3737, 0]
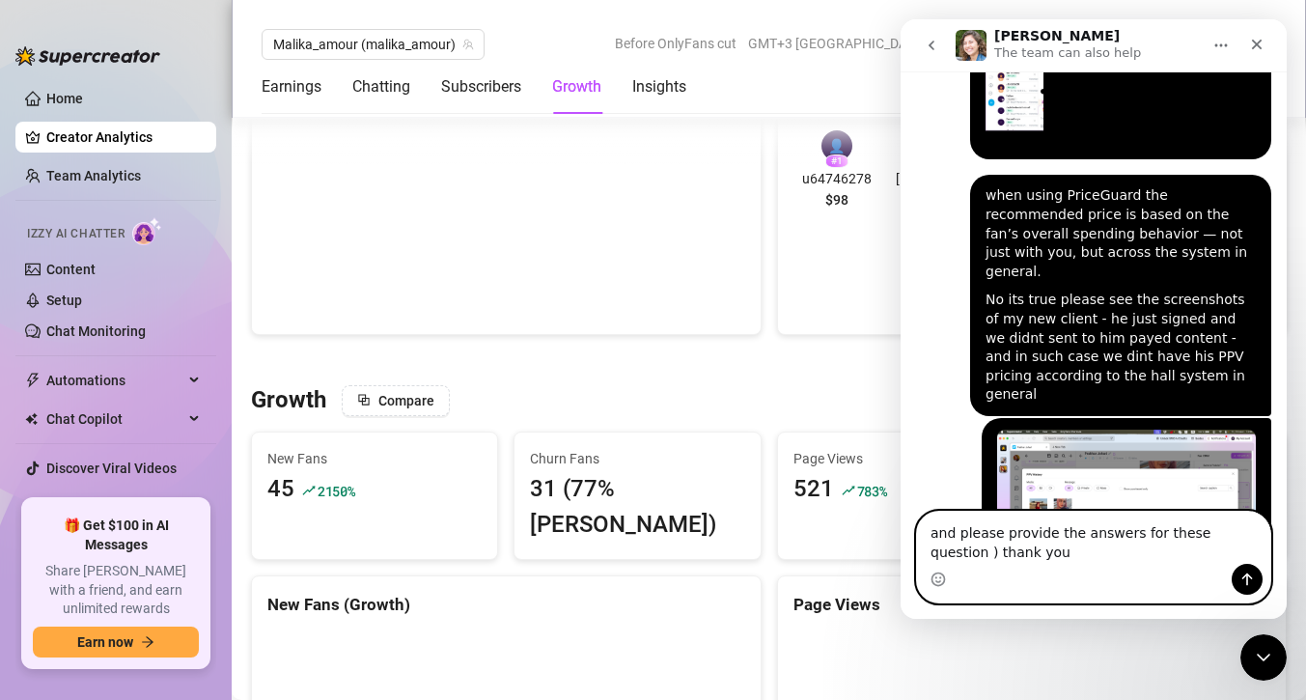
type textarea "and please provide the answers for these question ) thank you"
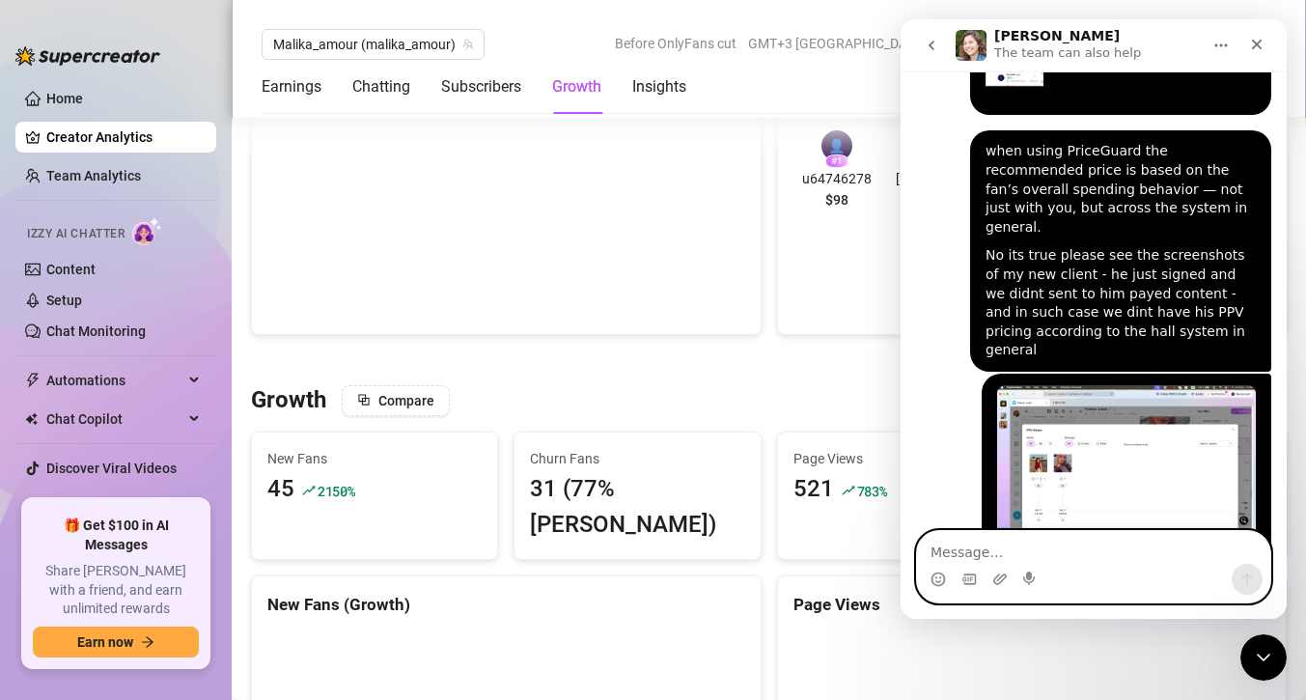
scroll to position [3820, 0]
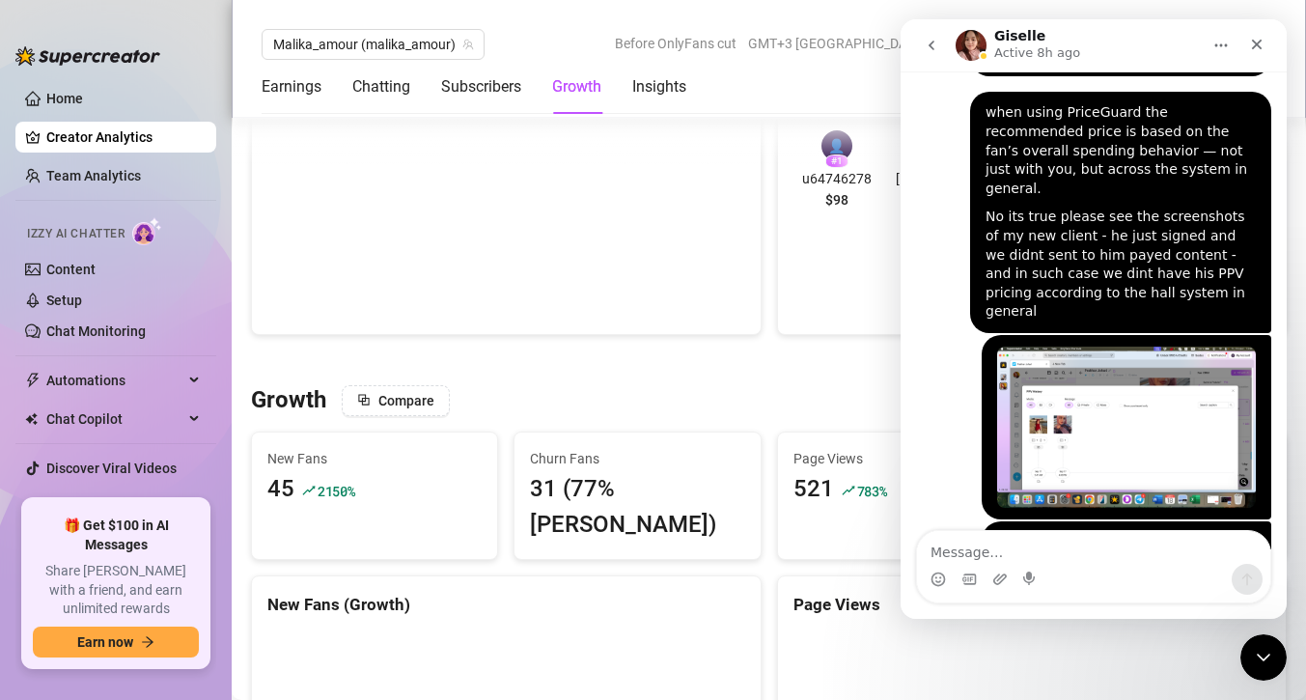
click at [642, 396] on div "Growth Compare" at bounding box center [769, 400] width 1036 height 31
